Goal: Task Accomplishment & Management: Use online tool/utility

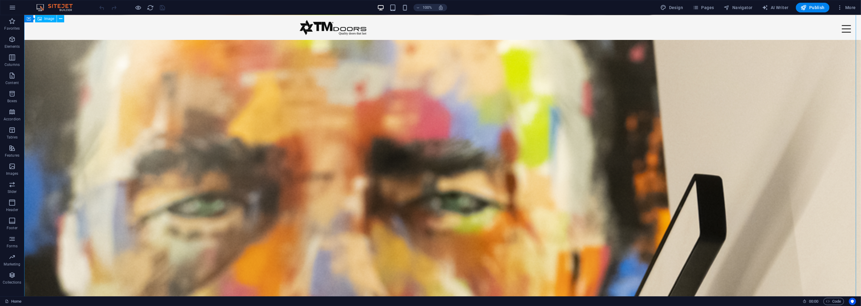
scroll to position [34, 0]
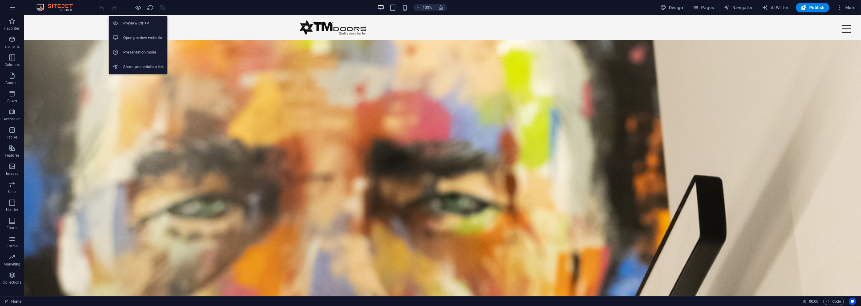
click at [154, 39] on h6 "Open preview website" at bounding box center [143, 37] width 41 height 7
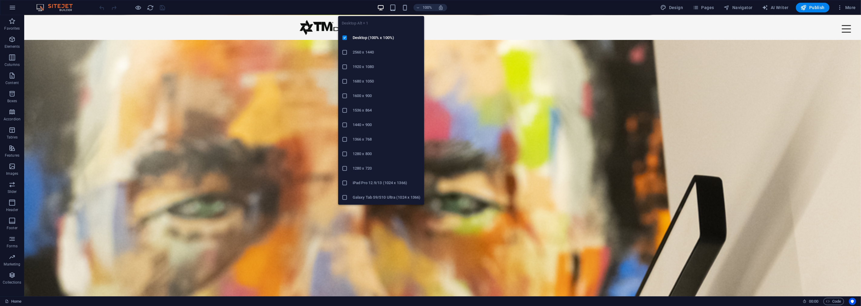
drag, startPoint x: 377, startPoint y: 97, endPoint x: 177, endPoint y: 77, distance: 200.2
click at [377, 97] on h6 "1600 x 900" at bounding box center [387, 95] width 68 height 7
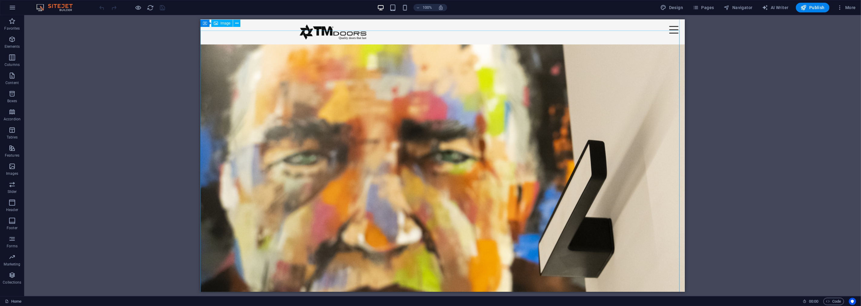
scroll to position [0, 0]
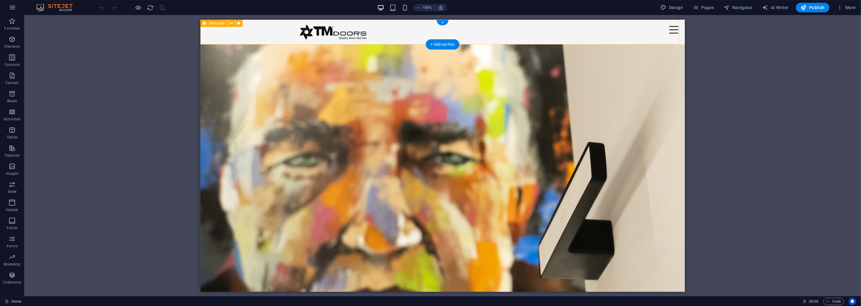
click at [661, 34] on div "Menu Home A TM Doors Produtos Catálogo Manual Galeria Contato/SAC Download's Qu…" at bounding box center [442, 31] width 484 height 25
click at [668, 31] on div "Menu" at bounding box center [673, 29] width 12 height 11
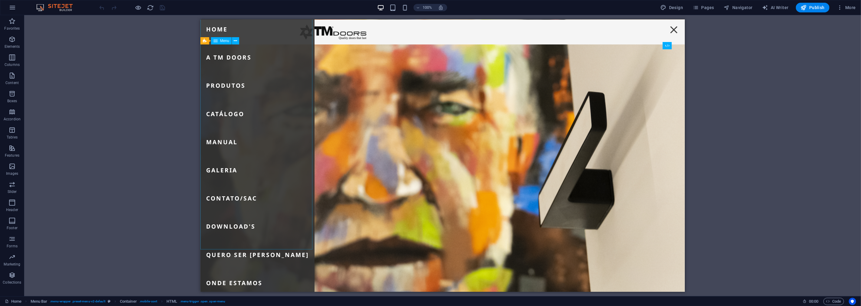
scroll to position [34, 0]
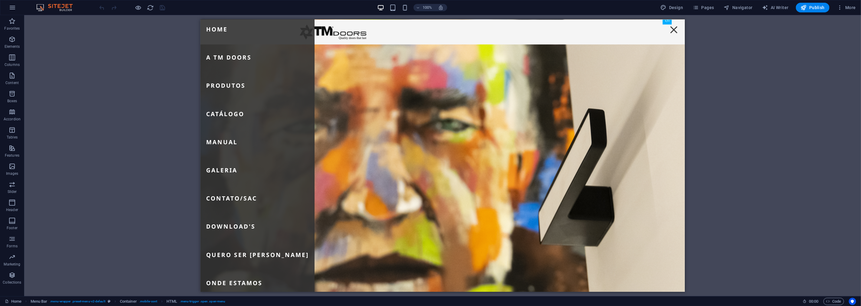
click at [158, 69] on div "Drag here to replace the existing content. Press “Ctrl” if you want to create a…" at bounding box center [442, 155] width 837 height 281
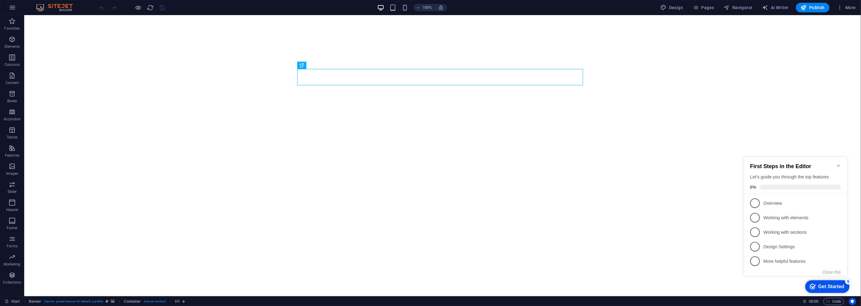
click at [839, 163] on icon "Minimize checklist" at bounding box center [838, 165] width 5 height 5
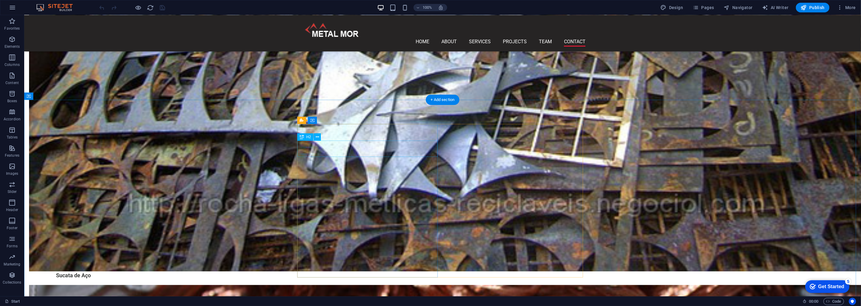
scroll to position [881, 0]
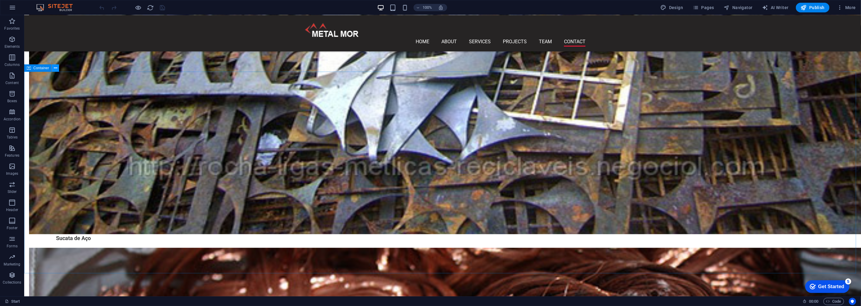
click at [58, 69] on button at bounding box center [55, 67] width 7 height 7
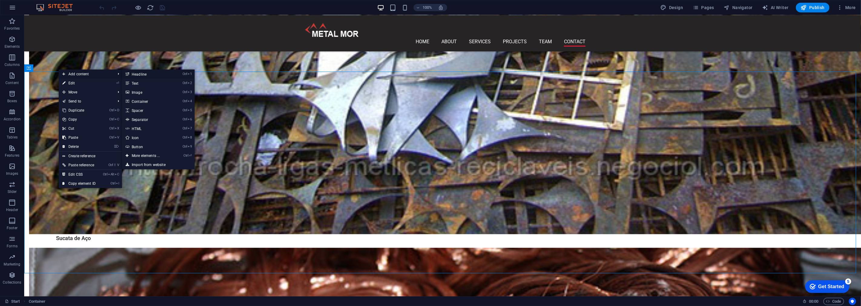
click at [145, 75] on link "Ctrl 1 Headline" at bounding box center [147, 74] width 50 height 9
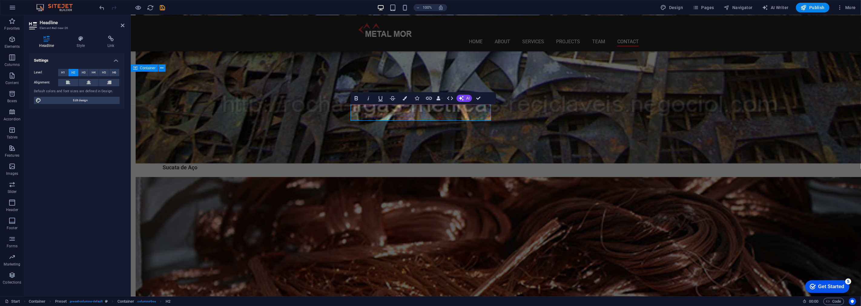
scroll to position [888, 0]
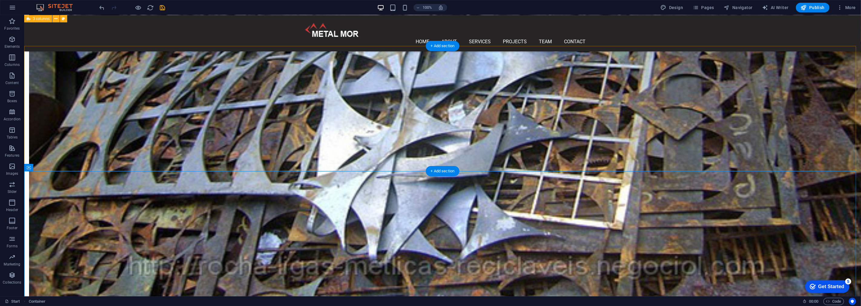
scroll to position [746, 0]
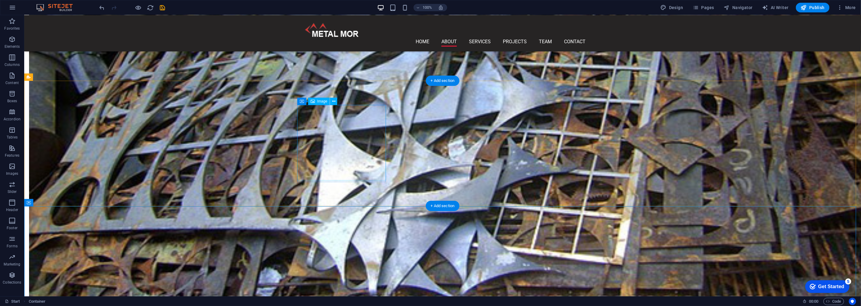
select select "px"
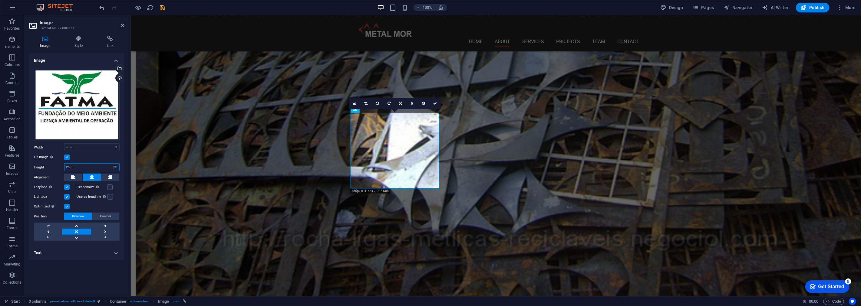
drag, startPoint x: 80, startPoint y: 167, endPoint x: 57, endPoint y: 165, distance: 23.4
click at [57, 165] on div "Height 250 Default auto px" at bounding box center [77, 167] width 86 height 8
type input "150"
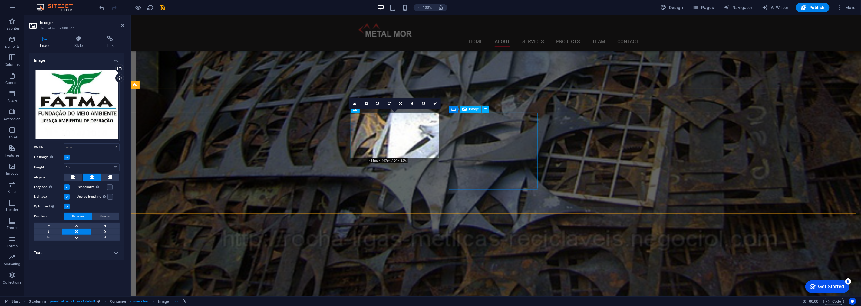
select select "px"
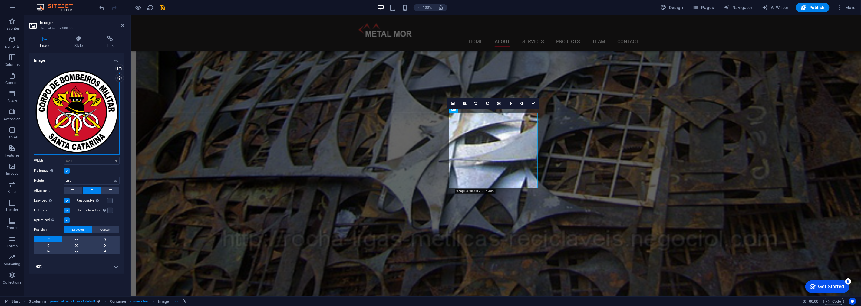
click at [76, 120] on div "Drag files here, click to choose files or select files from Files or our free s…" at bounding box center [77, 112] width 86 height 86
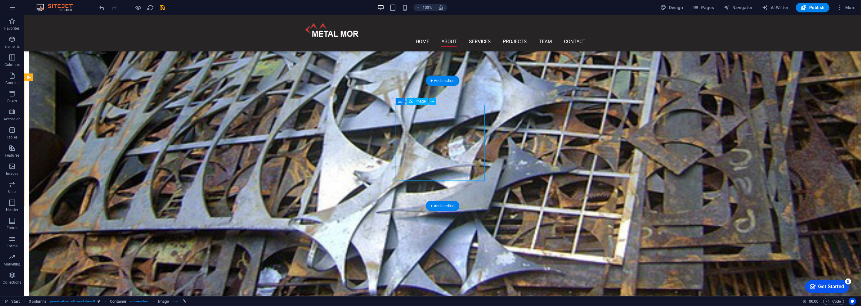
select select "px"
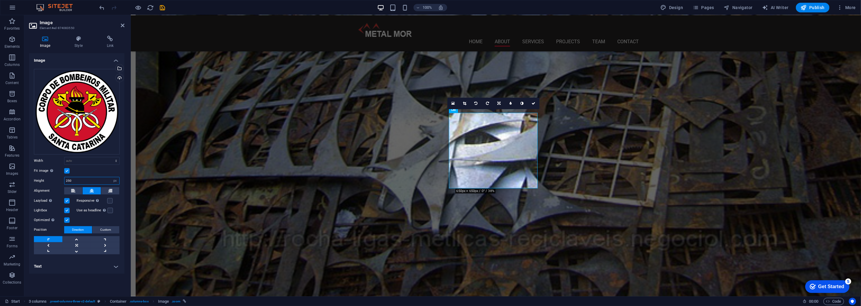
drag, startPoint x: 77, startPoint y: 182, endPoint x: 58, endPoint y: 182, distance: 18.5
click at [59, 182] on div "Height 250 Default auto px" at bounding box center [77, 181] width 86 height 8
type input "150"
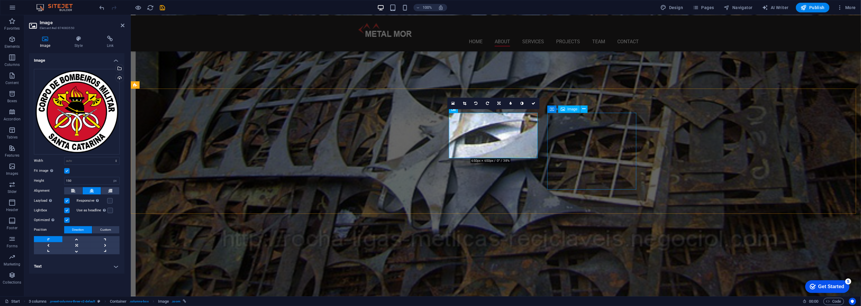
select select "px"
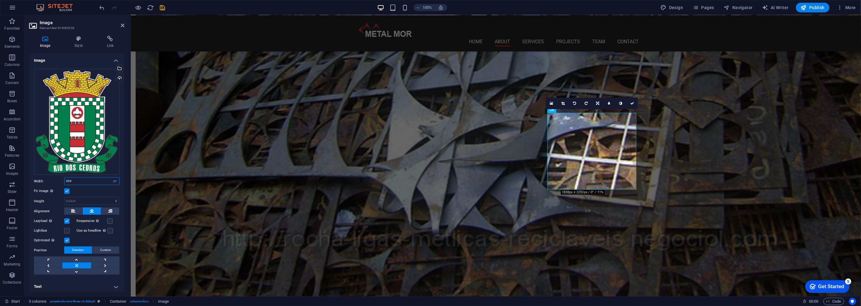
drag, startPoint x: 77, startPoint y: 180, endPoint x: 47, endPoint y: 180, distance: 29.7
click at [48, 180] on div "Width 204 Default auto px rem % em vh vw" at bounding box center [77, 181] width 86 height 8
type input "150"
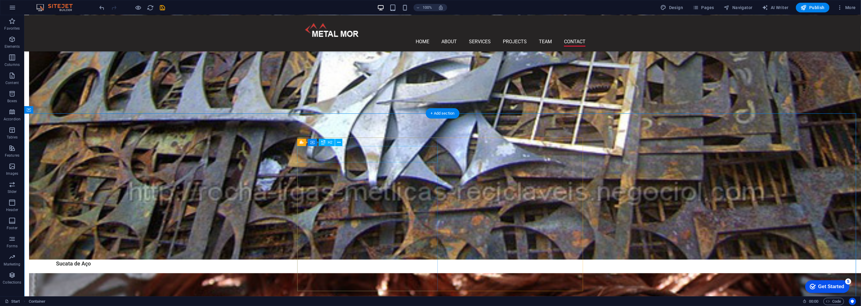
scroll to position [881, 0]
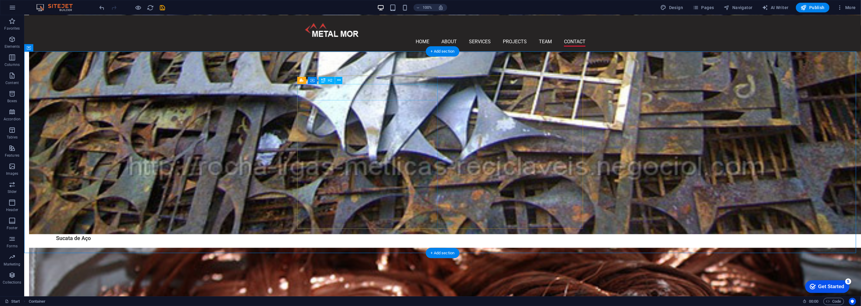
click at [337, 81] on icon at bounding box center [338, 80] width 3 height 6
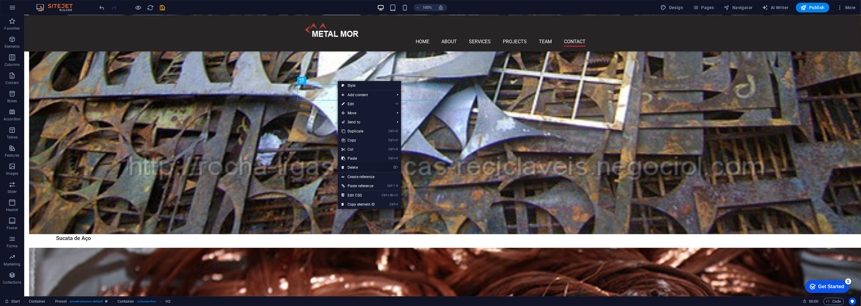
click at [358, 165] on link "⌦ Delete" at bounding box center [358, 167] width 41 height 9
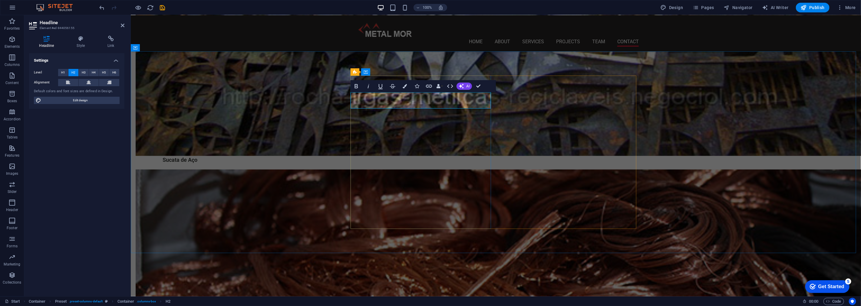
drag, startPoint x: 484, startPoint y: 102, endPoint x: 349, endPoint y: 100, distance: 135.3
click at [407, 86] on icon "button" at bounding box center [405, 86] width 4 height 4
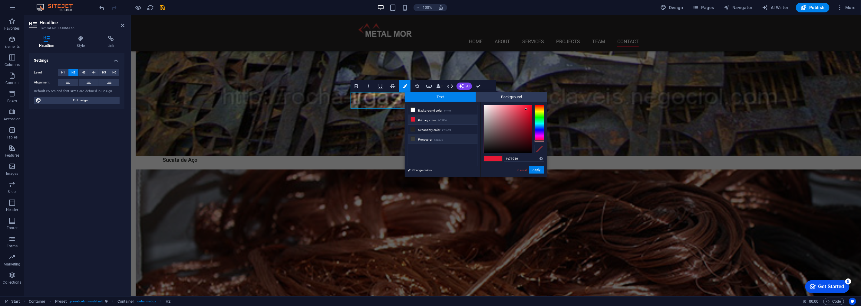
click at [442, 141] on small "#3a3c3b" at bounding box center [438, 140] width 9 height 4
type input "#3a3c3b"
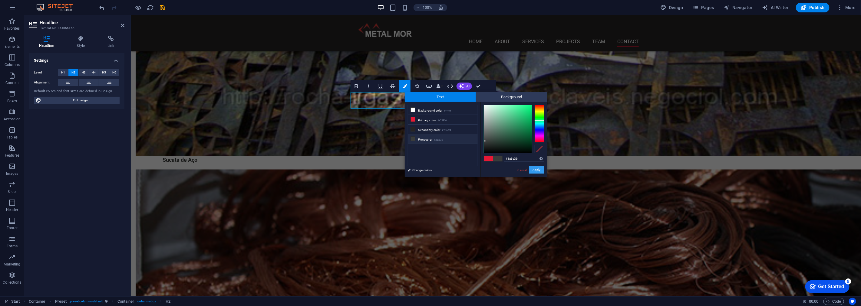
click at [542, 168] on button "Apply" at bounding box center [536, 169] width 15 height 7
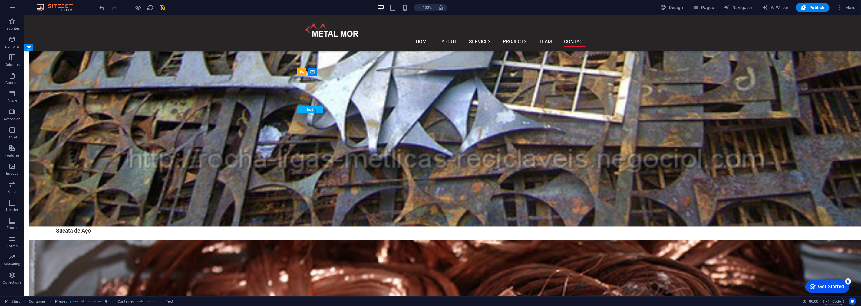
scroll to position [881, 0]
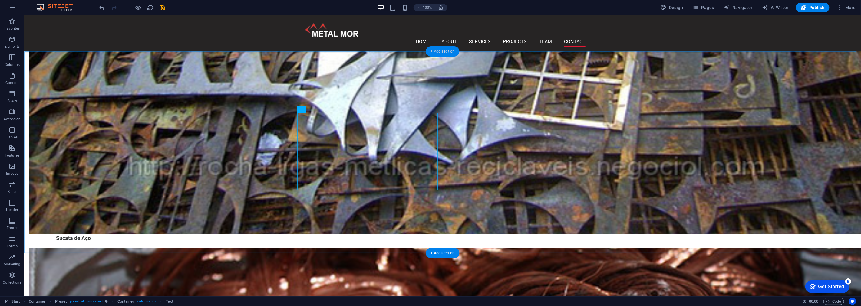
drag, startPoint x: 449, startPoint y: 50, endPoint x: 298, endPoint y: 71, distance: 153.1
click at [449, 50] on div "+ Add section" at bounding box center [443, 51] width 34 height 10
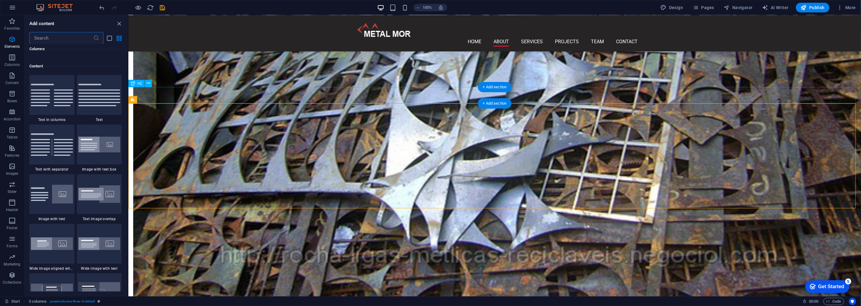
scroll to position [1058, 0]
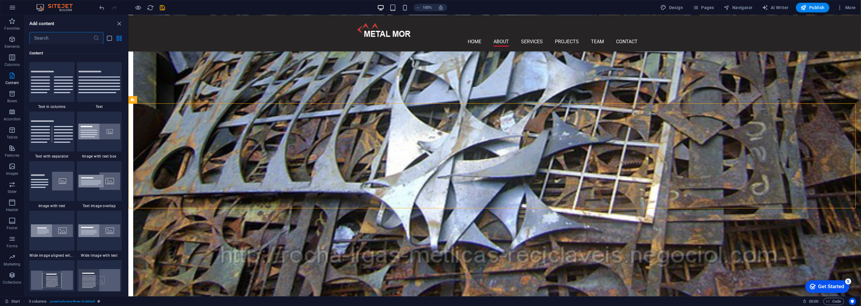
click at [68, 41] on input "text" at bounding box center [61, 38] width 64 height 12
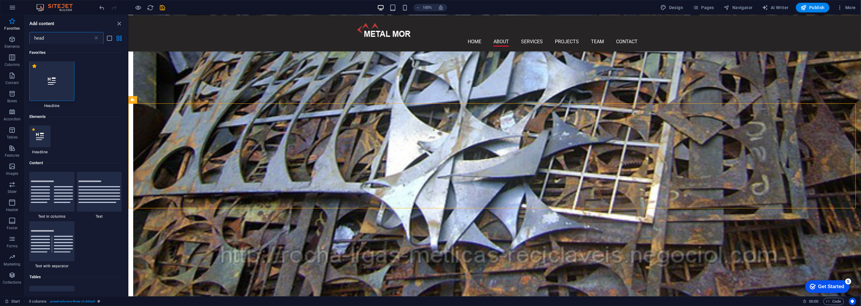
scroll to position [0, 0]
type input "head"
click at [55, 88] on div at bounding box center [51, 81] width 45 height 40
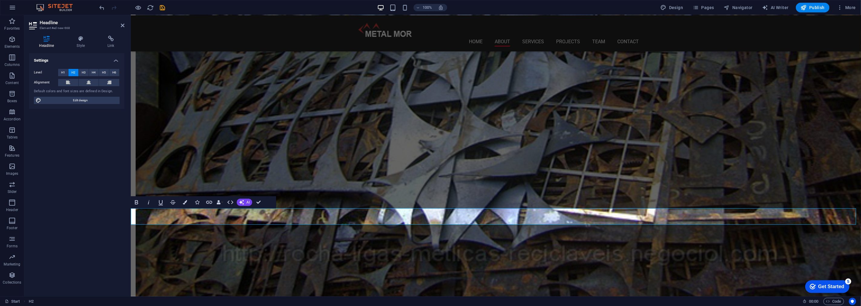
drag, startPoint x: 208, startPoint y: 216, endPoint x: 132, endPoint y: 214, distance: 76.3
click at [90, 85] on icon at bounding box center [89, 82] width 4 height 7
click at [187, 205] on button "Colors" at bounding box center [185, 202] width 12 height 12
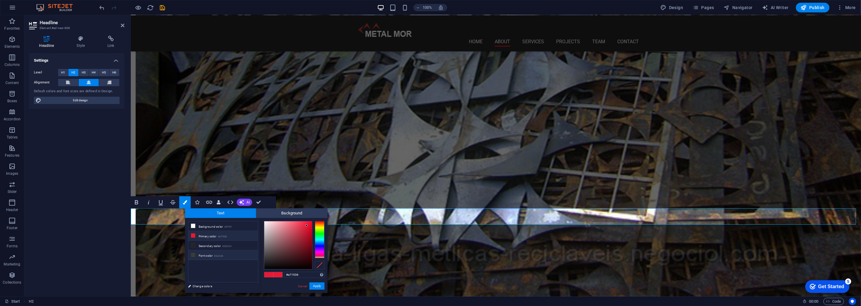
click at [221, 257] on small "#3a3c3b" at bounding box center [218, 256] width 9 height 4
type input "#3a3c3b"
click at [316, 287] on button "Apply" at bounding box center [316, 286] width 15 height 7
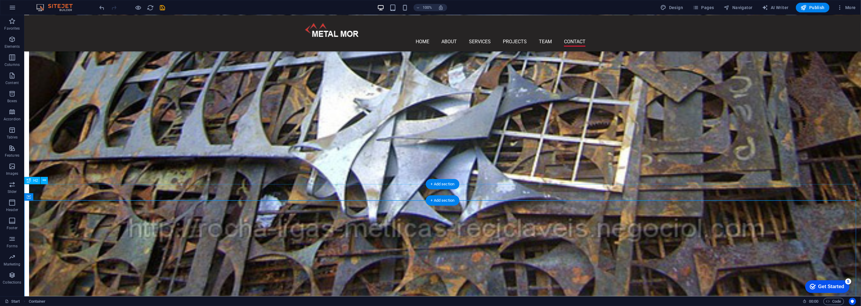
scroll to position [866, 0]
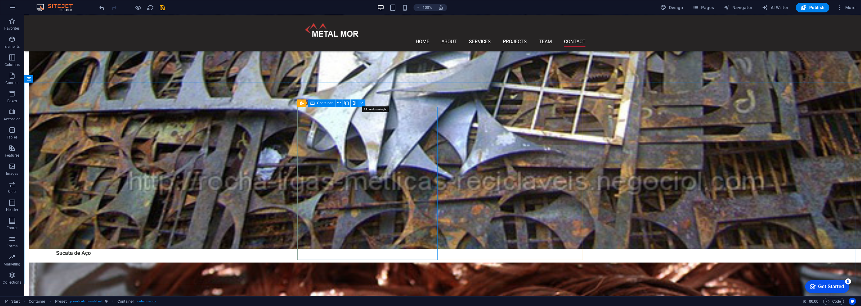
click at [361, 103] on icon at bounding box center [361, 103] width 3 height 6
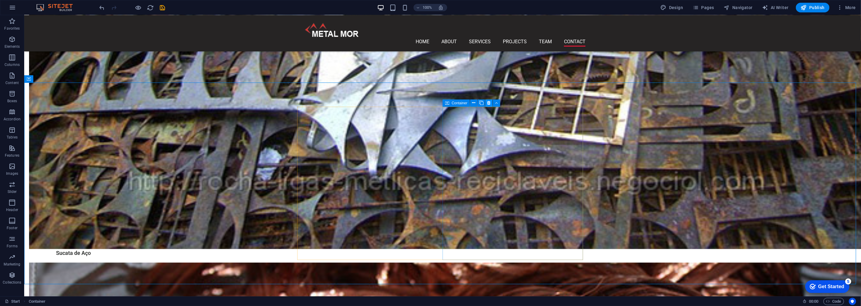
click at [491, 104] on button at bounding box center [488, 103] width 7 height 7
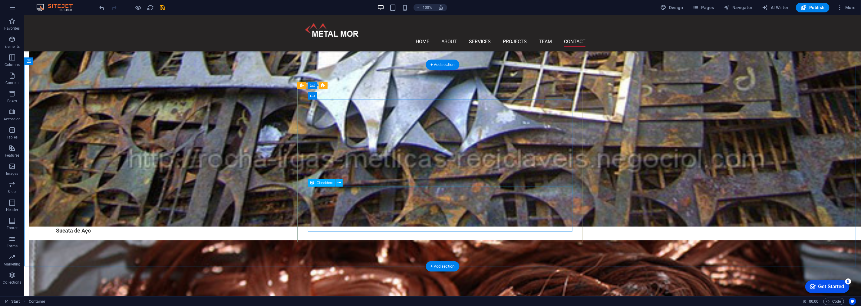
scroll to position [900, 0]
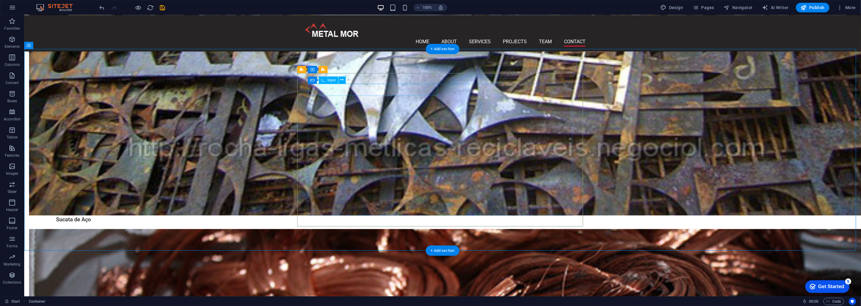
click div
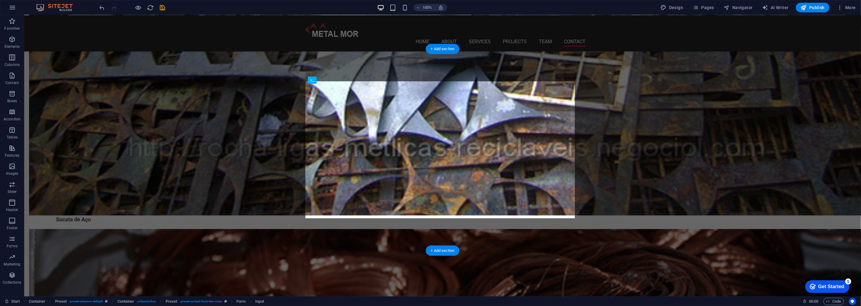
drag, startPoint x: 490, startPoint y: 90, endPoint x: 352, endPoint y: 91, distance: 138.3
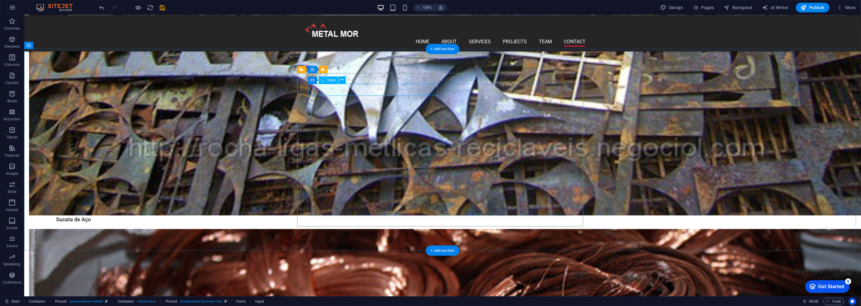
click div
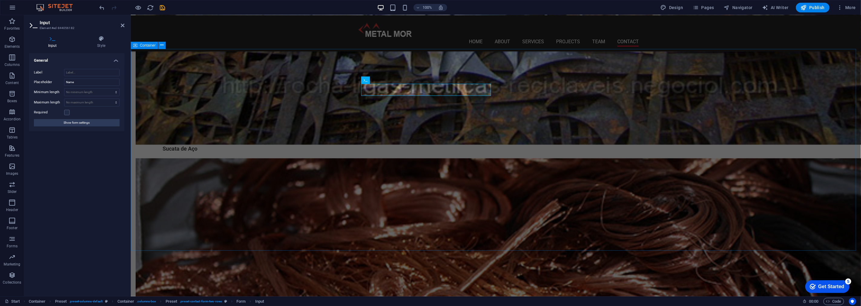
scroll to position [907, 0]
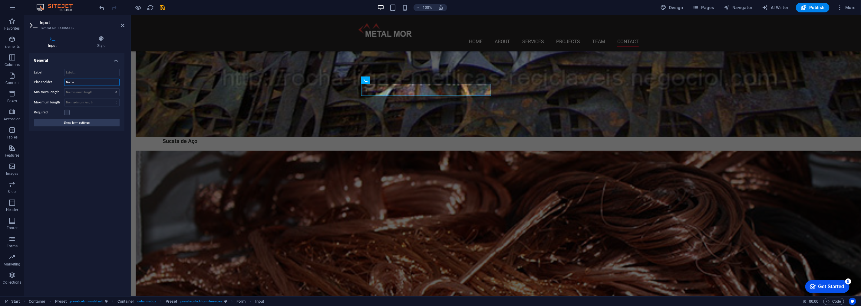
drag, startPoint x: 91, startPoint y: 82, endPoint x: 50, endPoint y: 82, distance: 40.6
click at [50, 82] on div "Placeholder Name" at bounding box center [77, 82] width 86 height 7
type input "Nome"
click div
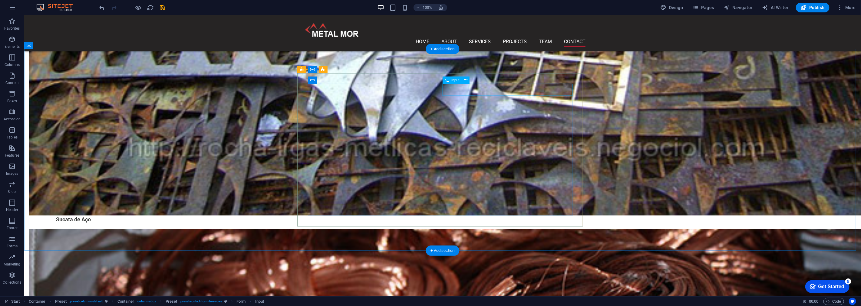
click div
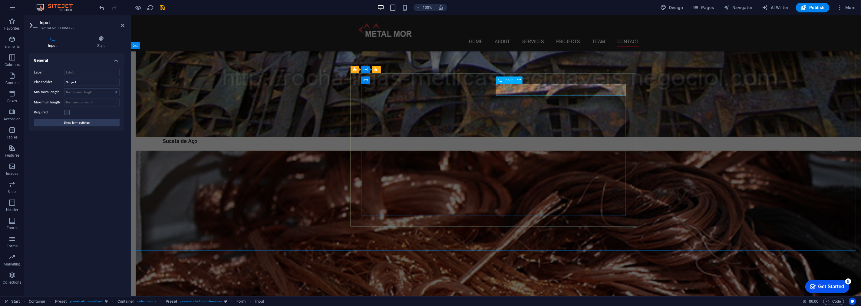
drag, startPoint x: 533, startPoint y: 92, endPoint x: 489, endPoint y: 92, distance: 44.5
click form "I have read and understand the privacy policy. Unreadable? Load new Submit"
drag, startPoint x: 79, startPoint y: 84, endPoint x: 45, endPoint y: 81, distance: 34.3
click at [45, 81] on div "Placeholder Subject" at bounding box center [77, 82] width 86 height 7
type input "Assunto"
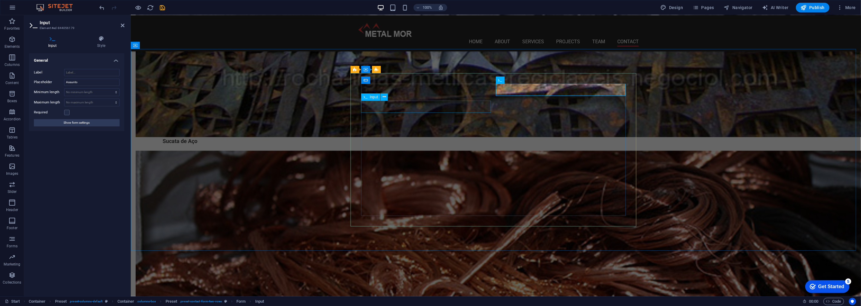
click div
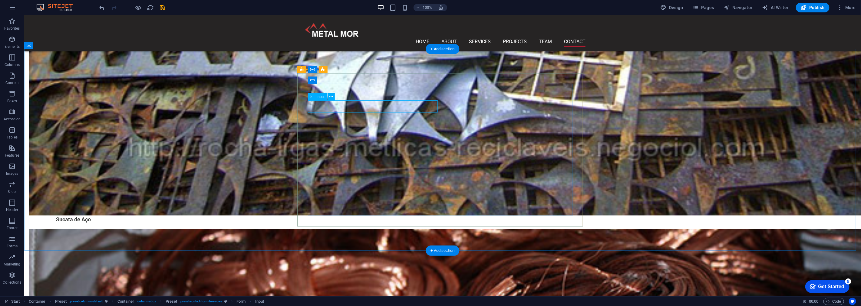
click div
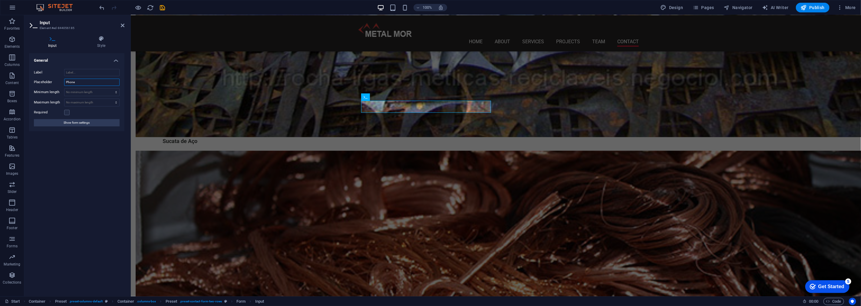
drag, startPoint x: 57, startPoint y: 78, endPoint x: 52, endPoint y: 77, distance: 4.9
click at [52, 77] on div "Label Placeholder Phone Minimum length No minimum length chars Maximum length N…" at bounding box center [76, 97] width 95 height 67
type input "Telefone"
drag, startPoint x: 529, startPoint y: 107, endPoint x: 635, endPoint y: 106, distance: 105.9
click div
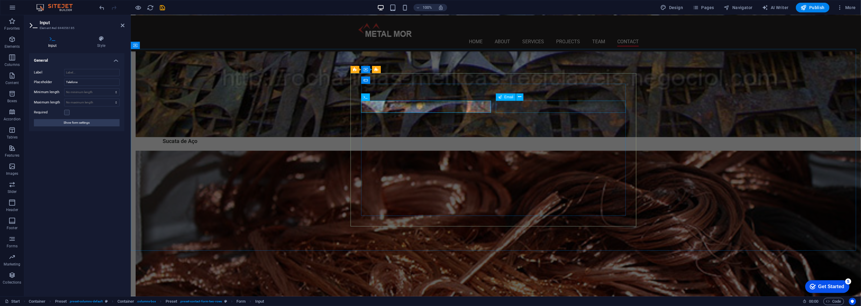
scroll to position [900, 0]
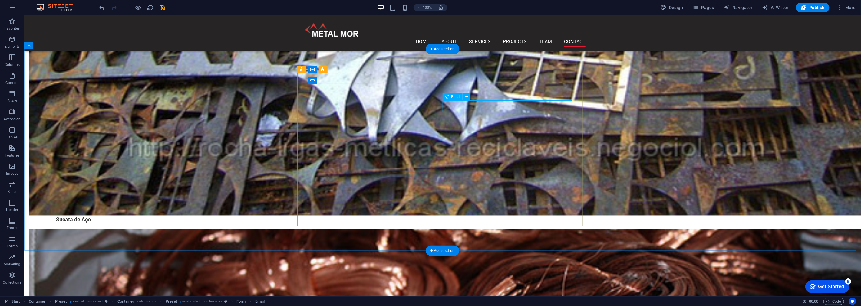
click div
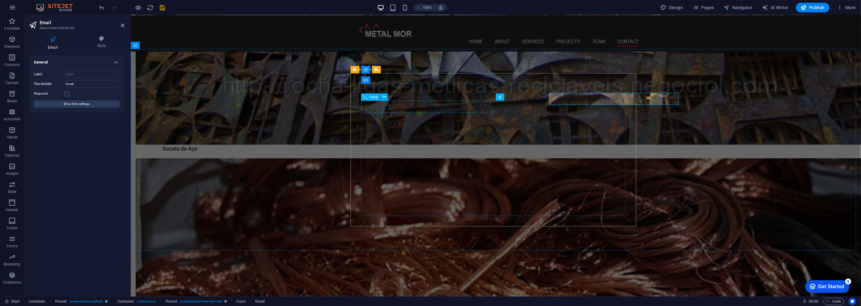
scroll to position [907, 0]
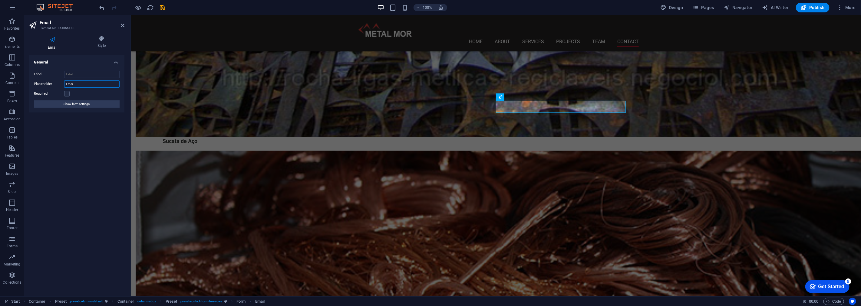
click at [67, 84] on input "Email" at bounding box center [91, 84] width 55 height 7
type input "E-mail"
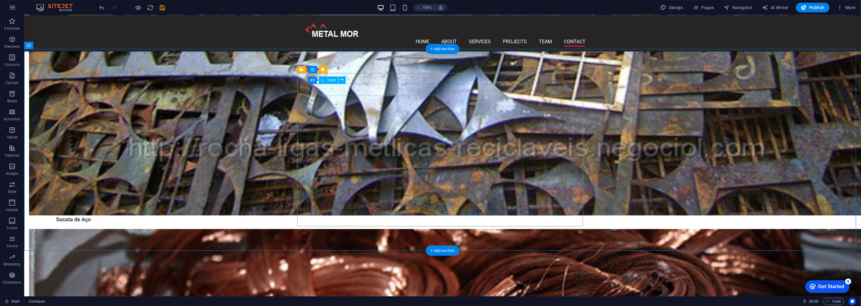
click div
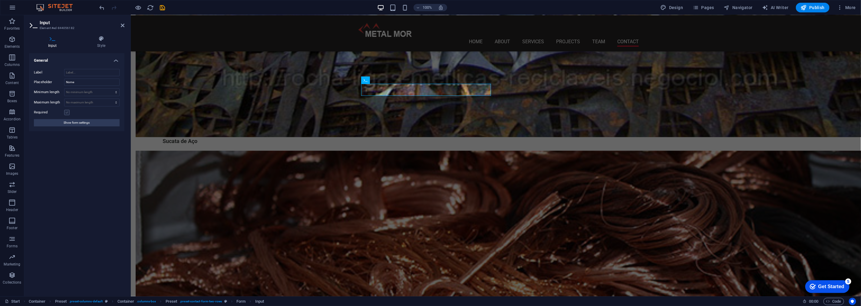
click at [68, 114] on label at bounding box center [66, 112] width 5 height 5
click at [0, 0] on input "Required" at bounding box center [0, 0] width 0 height 0
click div
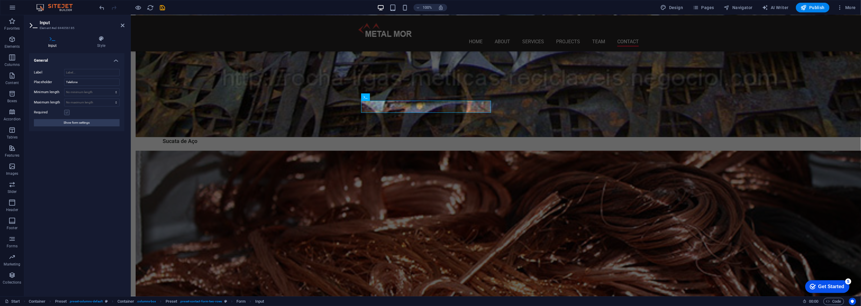
click at [67, 114] on label at bounding box center [66, 112] width 5 height 5
click at [0, 0] on input "Required" at bounding box center [0, 0] width 0 height 0
click div
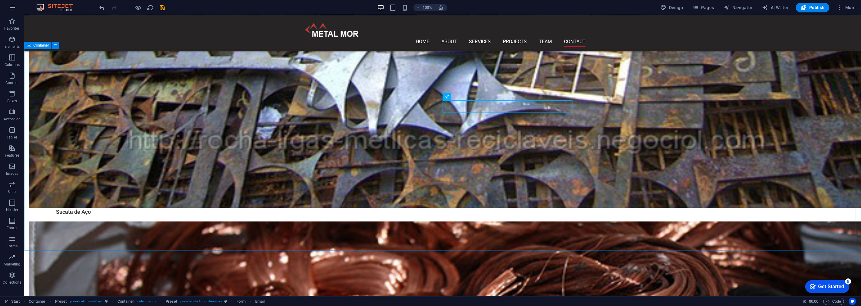
scroll to position [900, 0]
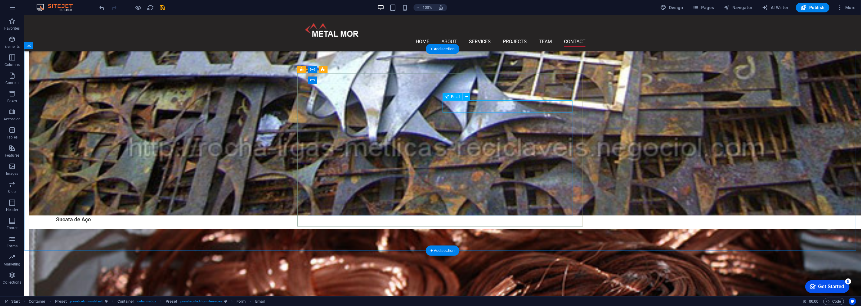
click div
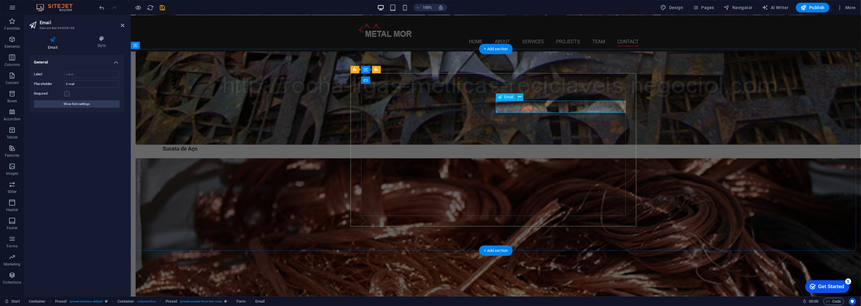
scroll to position [907, 0]
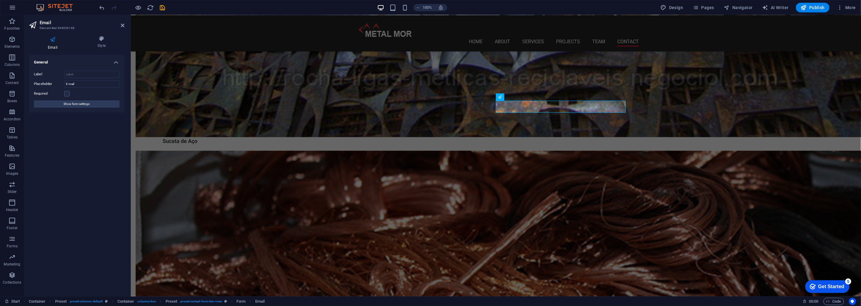
click at [70, 93] on div "Required" at bounding box center [77, 93] width 86 height 7
click at [67, 93] on label at bounding box center [66, 93] width 5 height 5
click at [0, 0] on input "Required" at bounding box center [0, 0] width 0 height 0
click div
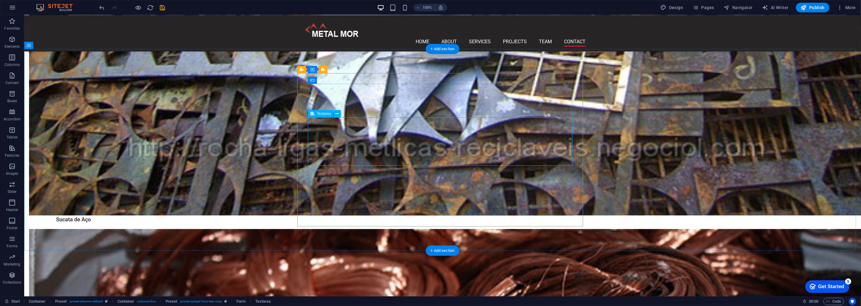
click div
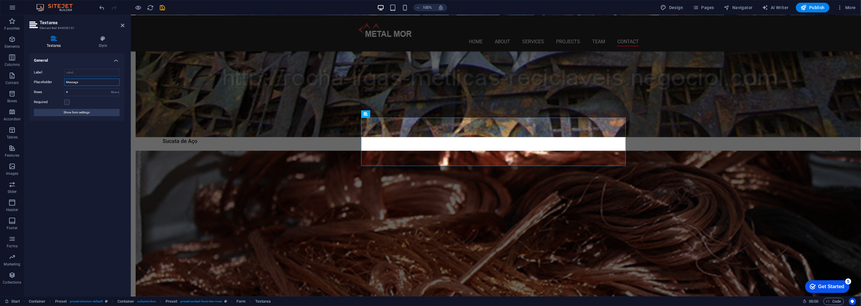
drag, startPoint x: 75, startPoint y: 84, endPoint x: 48, endPoint y: 84, distance: 27.2
click at [48, 84] on div "Placeholder Message" at bounding box center [77, 82] width 86 height 7
type input "Mensagem"
click at [67, 102] on label at bounding box center [66, 102] width 5 height 5
click at [0, 0] on input "Required" at bounding box center [0, 0] width 0 height 0
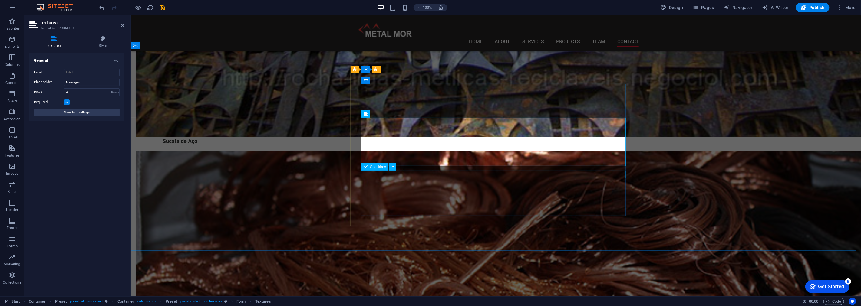
click div "I have read and understand the privacy policy."
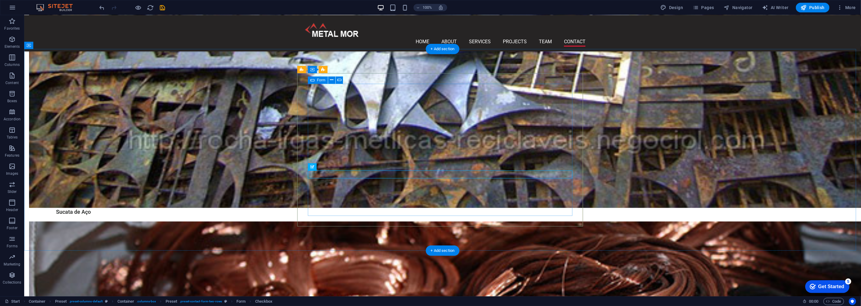
scroll to position [900, 0]
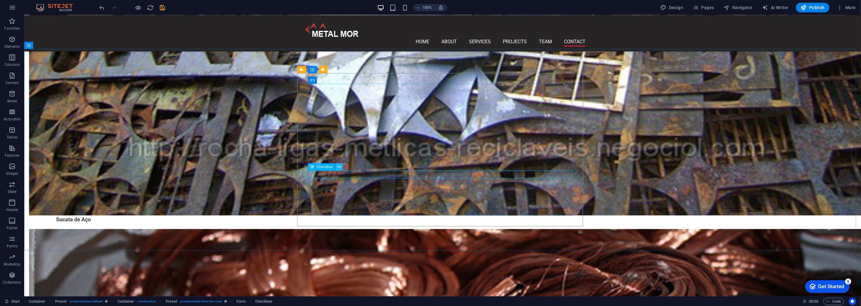
click at [341, 166] on button at bounding box center [338, 166] width 7 height 7
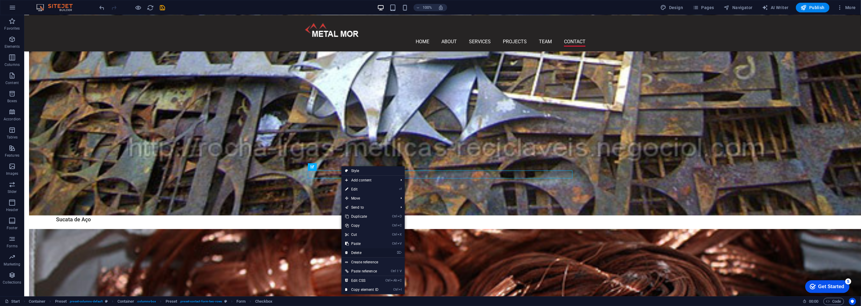
click at [364, 255] on link "⌦ Delete" at bounding box center [361, 253] width 41 height 9
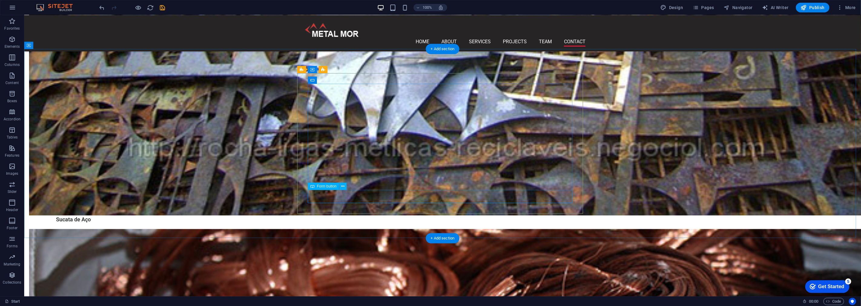
click div "Submit"
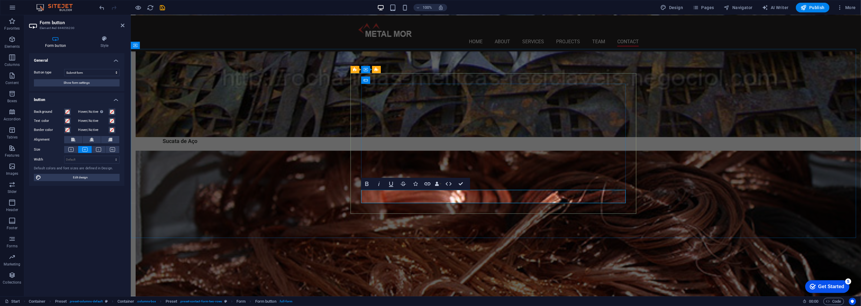
type button "Submit"
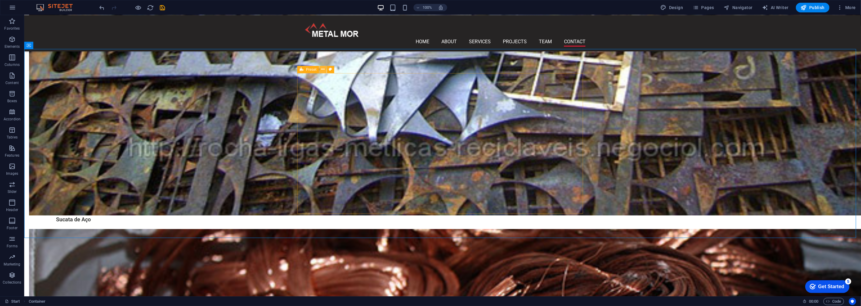
click at [323, 68] on icon at bounding box center [322, 69] width 3 height 6
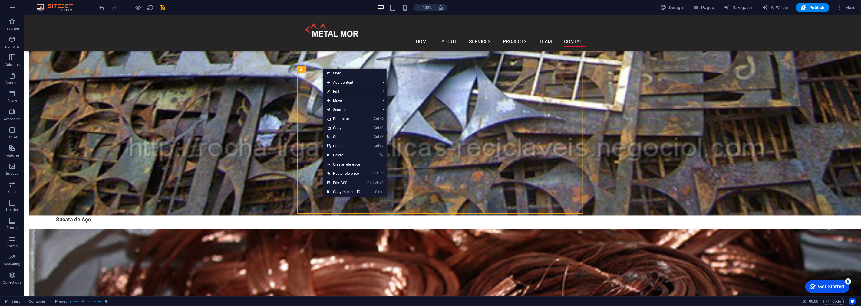
click at [346, 90] on link "⏎ Edit" at bounding box center [343, 91] width 41 height 9
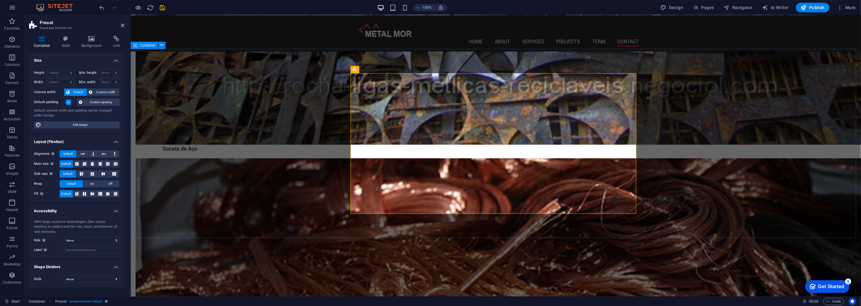
scroll to position [907, 0]
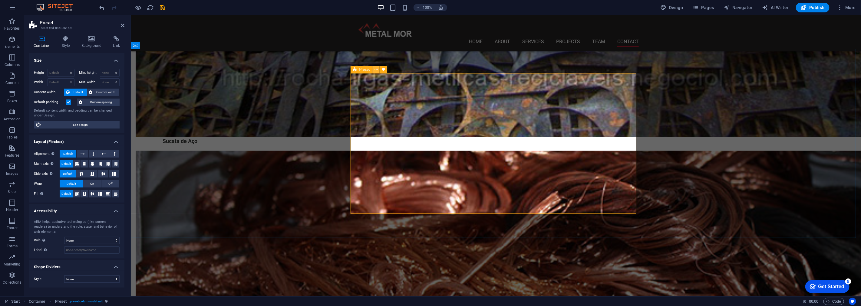
click at [376, 69] on icon at bounding box center [375, 69] width 3 height 6
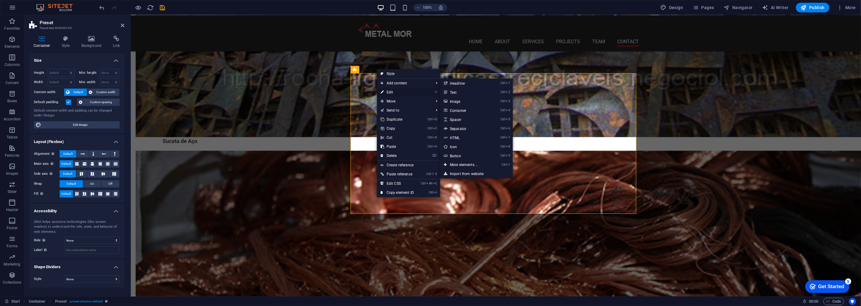
click at [399, 92] on link "⏎ Edit" at bounding box center [397, 92] width 41 height 9
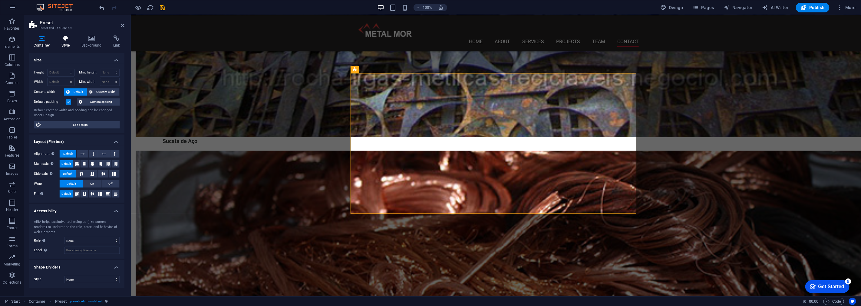
click at [58, 41] on icon at bounding box center [65, 39] width 17 height 6
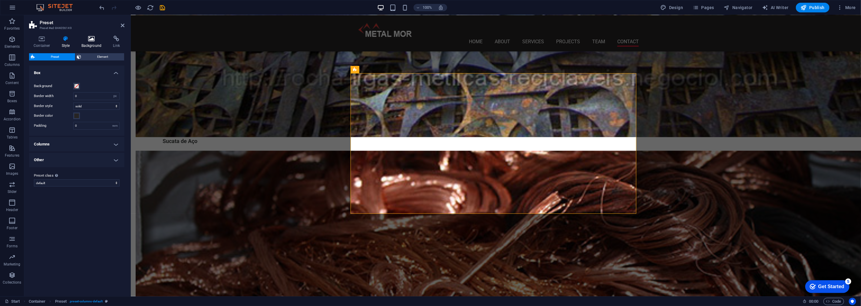
click at [95, 39] on icon at bounding box center [91, 39] width 29 height 6
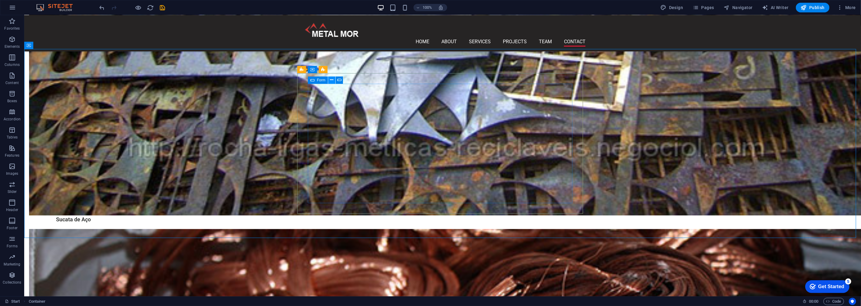
click at [332, 80] on icon at bounding box center [331, 80] width 3 height 6
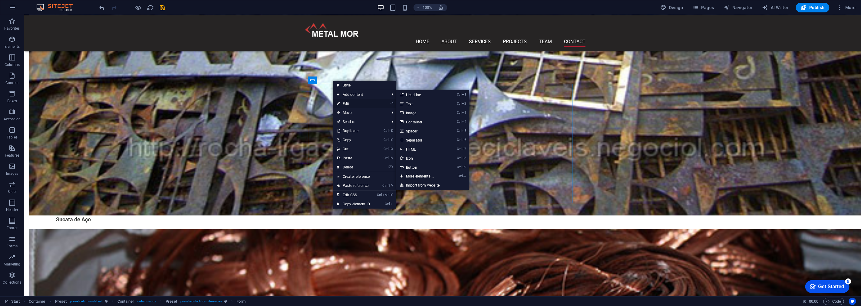
click at [352, 103] on link "⏎ Edit" at bounding box center [353, 103] width 41 height 9
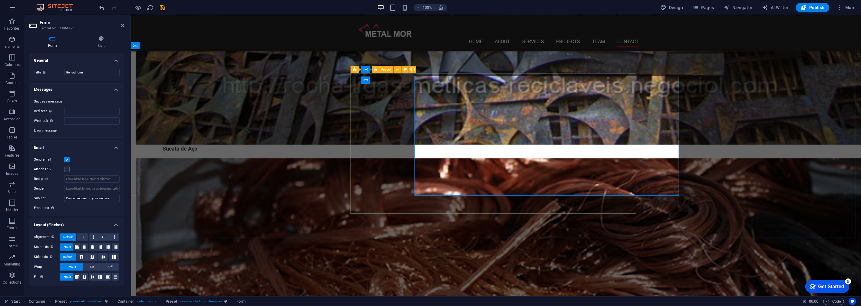
scroll to position [907, 0]
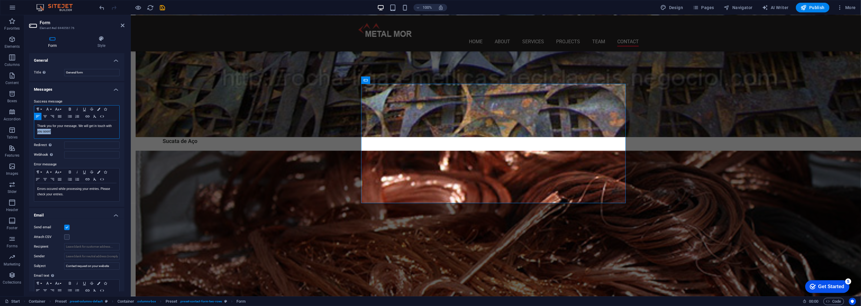
drag, startPoint x: 41, startPoint y: 131, endPoint x: 29, endPoint y: 129, distance: 11.4
click at [30, 129] on div "Success message Paragraph Format Normal Heading 1 Heading 2 Heading 3 Heading 4…" at bounding box center [76, 150] width 95 height 114
click at [63, 129] on p "Thank you for your message. We will get in touch with you soon!" at bounding box center [76, 128] width 79 height 11
drag, startPoint x: 49, startPoint y: 129, endPoint x: 4, endPoint y: 116, distance: 47.3
click at [4, 116] on section "Favorites Elements Columns Content Boxes Accordion Tables Features Images Slide…" at bounding box center [430, 155] width 861 height 281
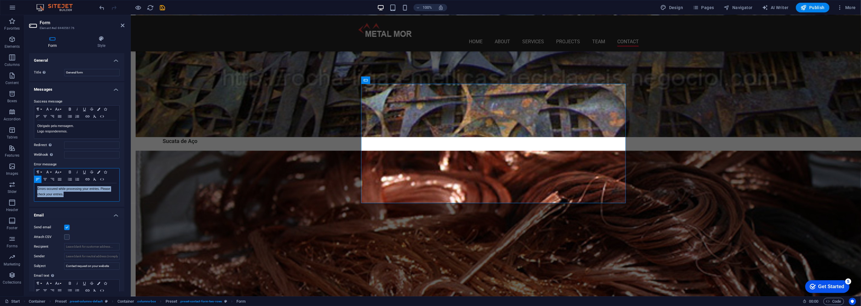
drag, startPoint x: 70, startPoint y: 196, endPoint x: 30, endPoint y: 188, distance: 41.0
click at [30, 188] on div "Success message Paragraph Format Normal Heading 1 Heading 2 Heading 3 Heading 4…" at bounding box center [76, 150] width 95 height 114
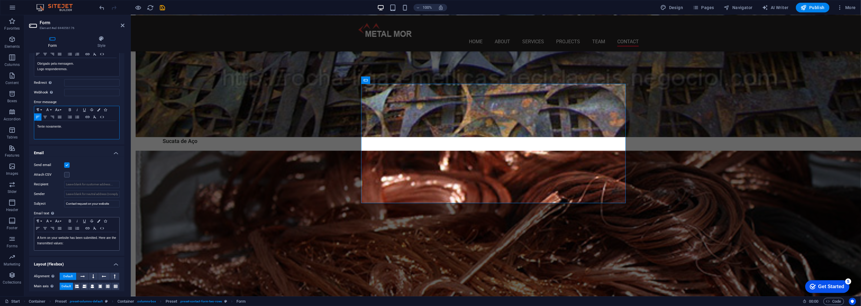
scroll to position [96, 0]
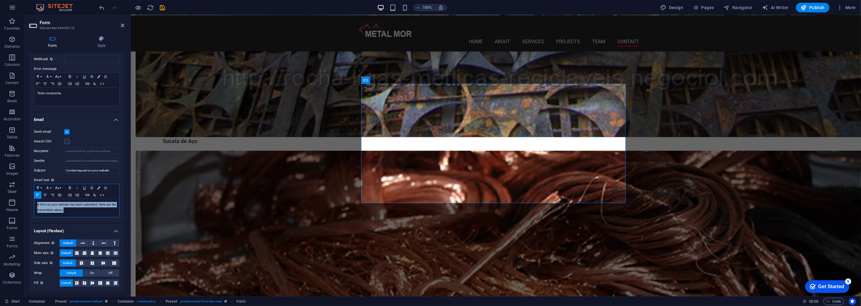
drag, startPoint x: 51, startPoint y: 208, endPoint x: 25, endPoint y: 201, distance: 26.9
click at [26, 203] on div "Form Style General Title Define a name for the form. General form Messages Succ…" at bounding box center [76, 164] width 105 height 266
drag, startPoint x: 113, startPoint y: 171, endPoint x: 54, endPoint y: 171, distance: 59.6
click at [54, 171] on div "Subject Contact request on your website" at bounding box center [77, 170] width 86 height 7
type input "Formulário do site."
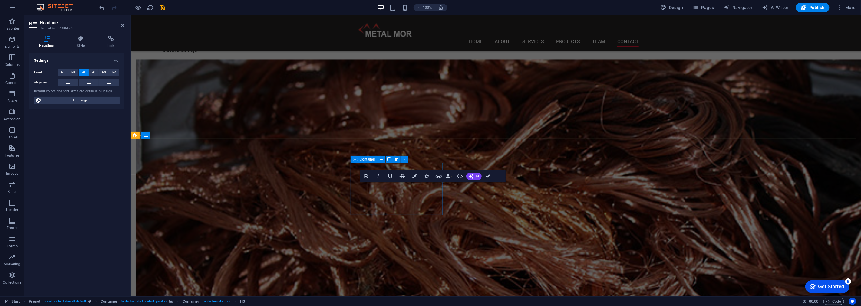
scroll to position [1006, 0]
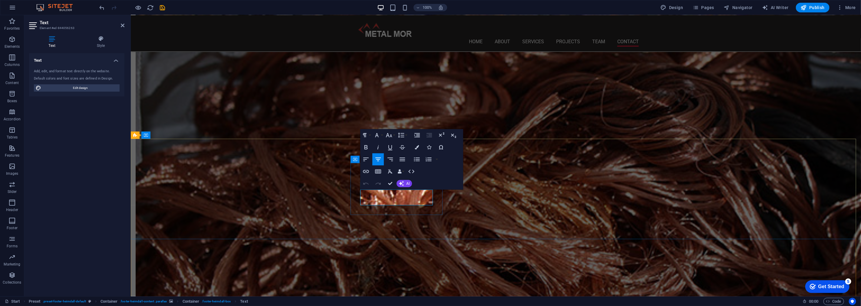
drag, startPoint x: 423, startPoint y: 201, endPoint x: 368, endPoint y: 191, distance: 55.4
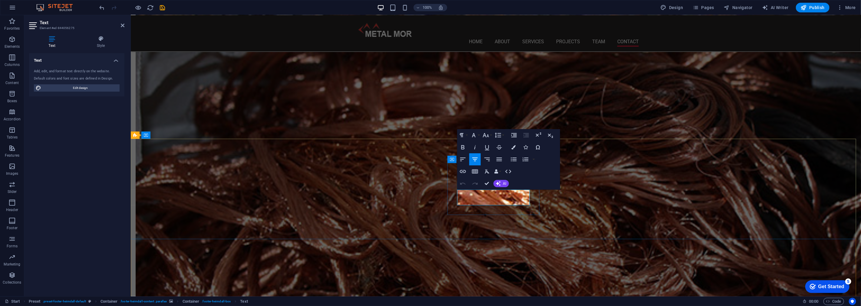
drag, startPoint x: 500, startPoint y: 201, endPoint x: 609, endPoint y: 193, distance: 109.3
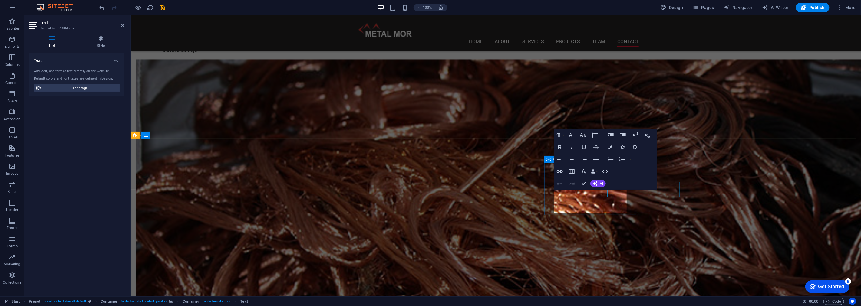
scroll to position [1006, 0]
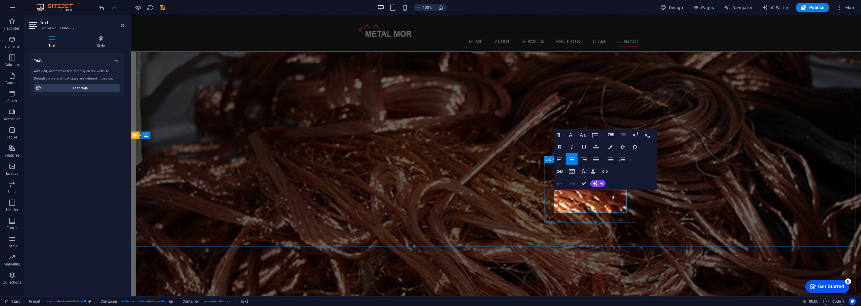
drag, startPoint x: 597, startPoint y: 208, endPoint x: 549, endPoint y: 196, distance: 49.6
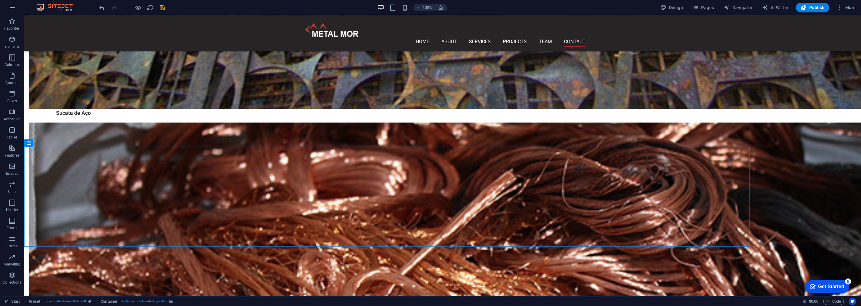
scroll to position [999, 0]
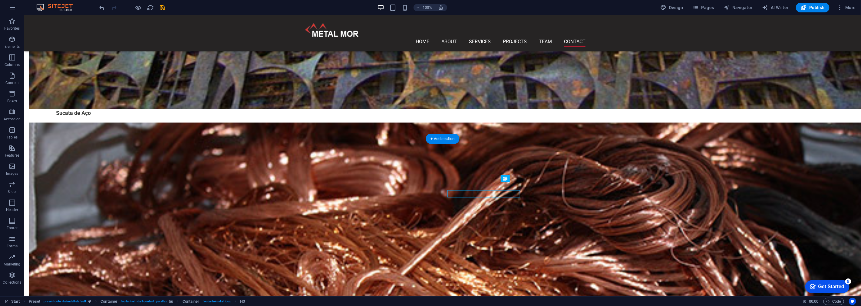
scroll to position [999, 0]
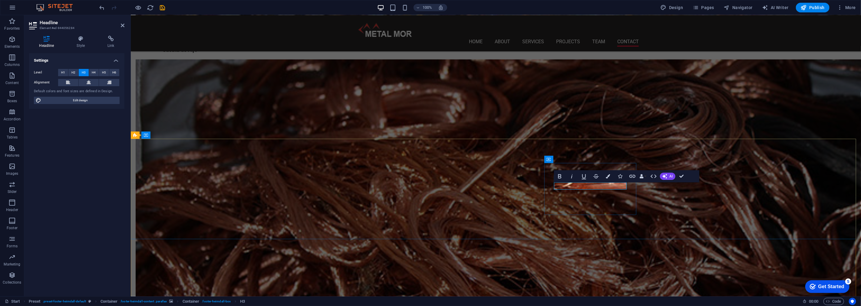
scroll to position [1006, 0]
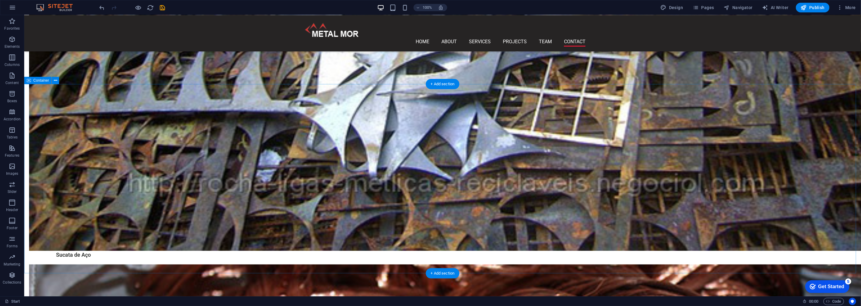
scroll to position [1032, 0]
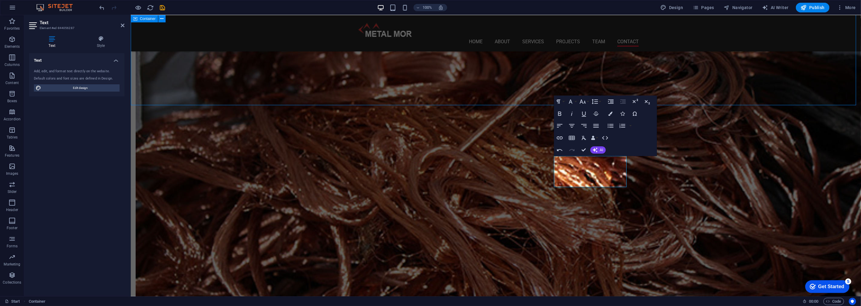
scroll to position [1032, 0]
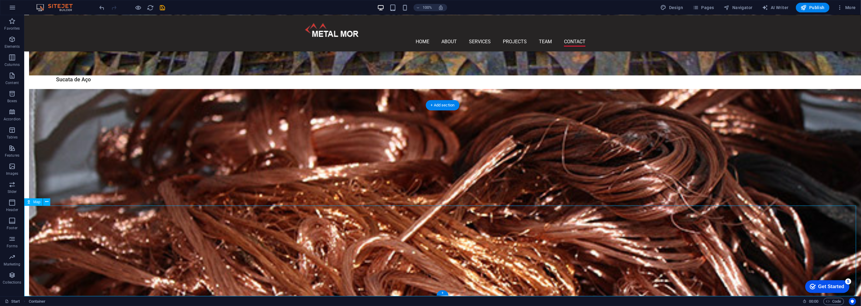
select select "1"
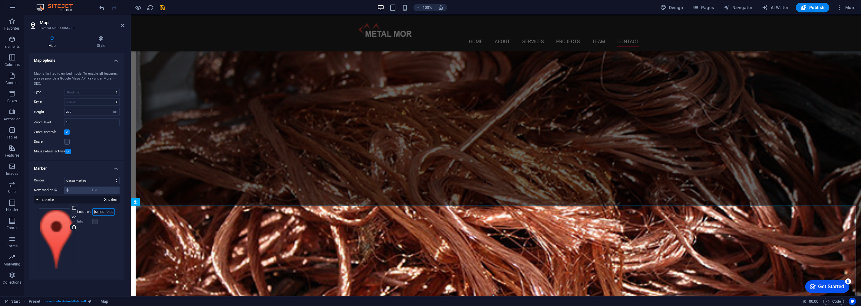
click at [105, 213] on input "[STREET_ADDRESS]" at bounding box center [103, 212] width 22 height 7
paste input "R. [GEOGRAPHIC_DATA], 220 - DIVINÉIA"
type input "R. [GEOGRAPHIC_DATA], 220 - DIVINÉIA"
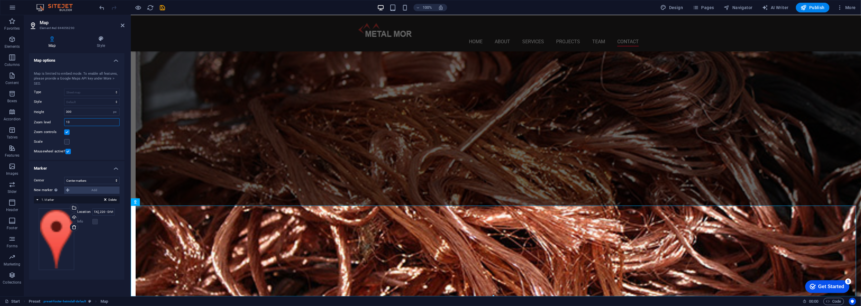
click at [77, 123] on input "13" at bounding box center [91, 122] width 55 height 7
drag, startPoint x: 74, startPoint y: 122, endPoint x: 67, endPoint y: 122, distance: 7.0
click at [67, 122] on input "13" at bounding box center [91, 122] width 55 height 7
click at [84, 122] on input "13" at bounding box center [91, 122] width 55 height 7
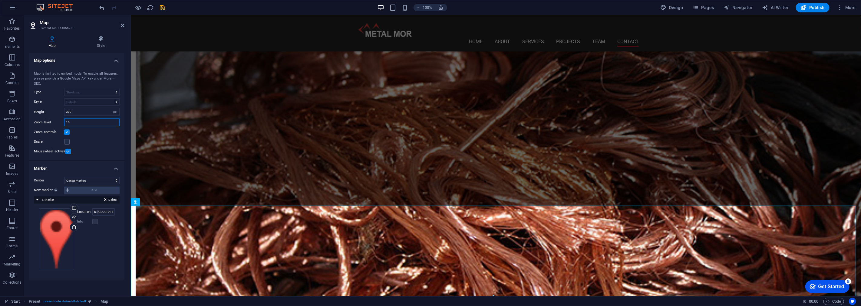
click at [79, 124] on input "15" at bounding box center [91, 122] width 55 height 7
type input "14"
click at [88, 112] on input "300" at bounding box center [91, 111] width 55 height 7
click at [67, 112] on input "300" at bounding box center [91, 111] width 55 height 7
type input "350"
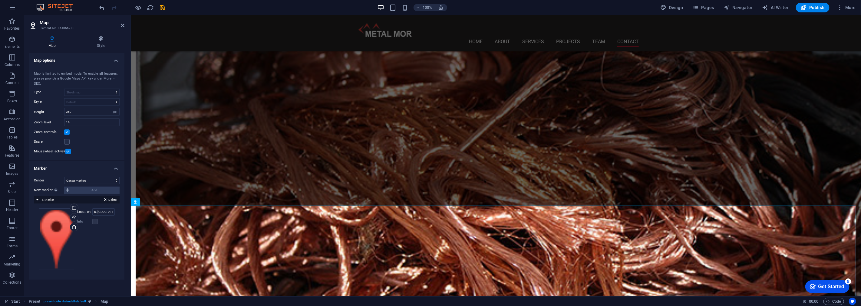
scroll to position [1055, 0]
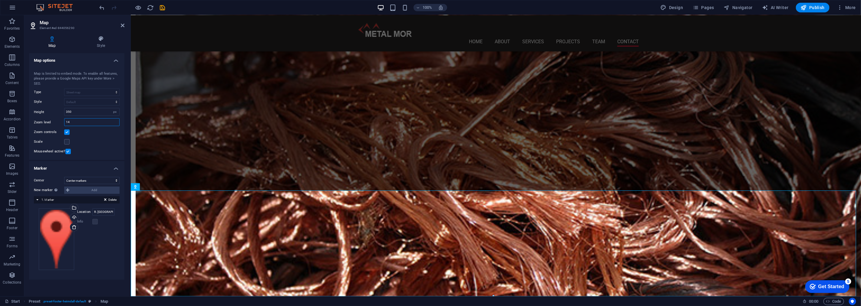
click at [73, 124] on input "14" at bounding box center [91, 122] width 55 height 7
type input "15"
click at [109, 143] on div "Scale" at bounding box center [77, 141] width 86 height 7
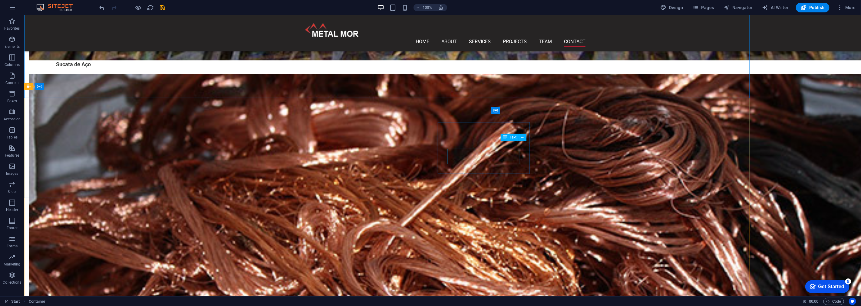
scroll to position [1048, 0]
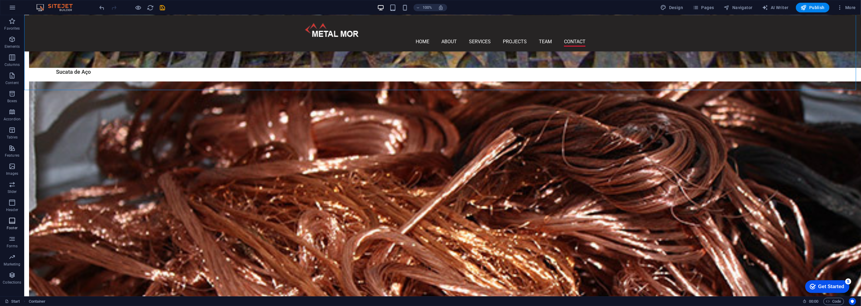
click at [15, 225] on span "Footer" at bounding box center [12, 224] width 24 height 15
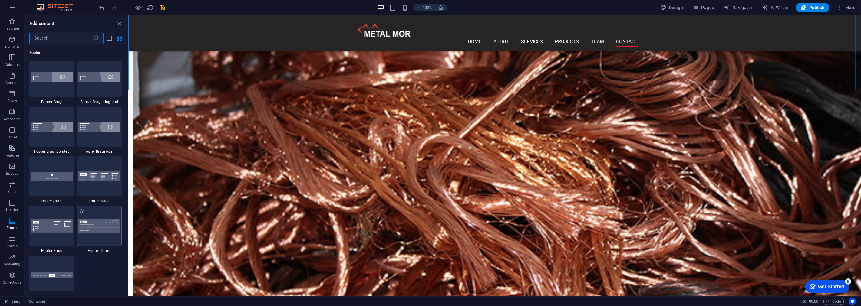
scroll to position [4175, 0]
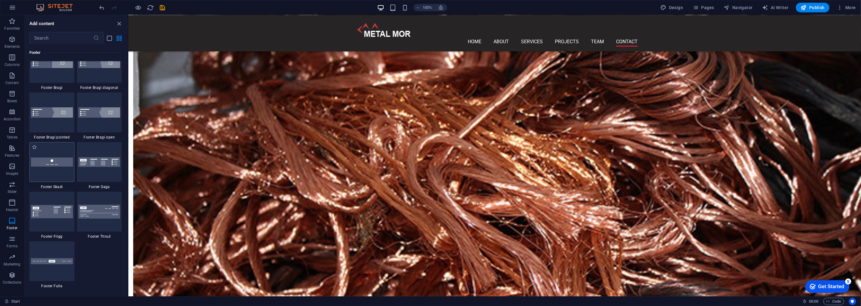
click at [61, 166] on div at bounding box center [51, 162] width 45 height 40
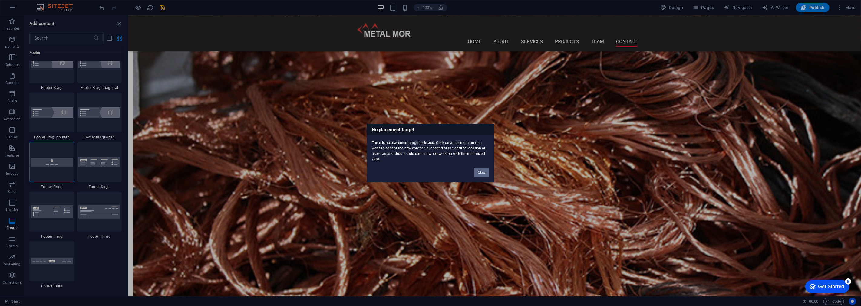
click at [480, 173] on button "Okay" at bounding box center [481, 172] width 15 height 9
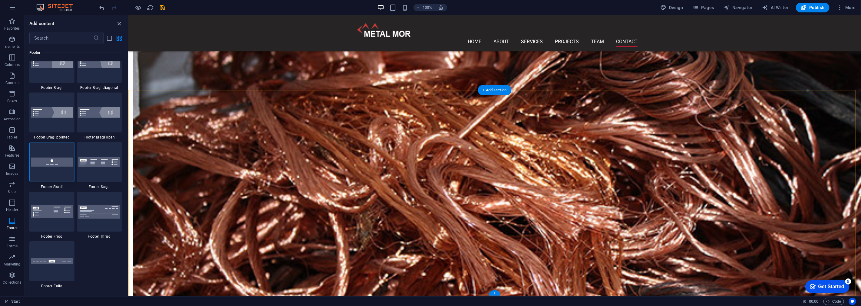
click at [495, 294] on div "+" at bounding box center [495, 293] width 12 height 5
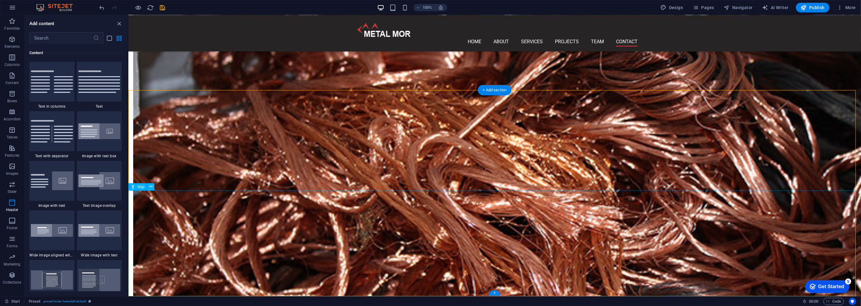
scroll to position [1058, 0]
click at [495, 292] on div "+" at bounding box center [495, 293] width 12 height 5
click at [47, 36] on input "text" at bounding box center [61, 38] width 64 height 12
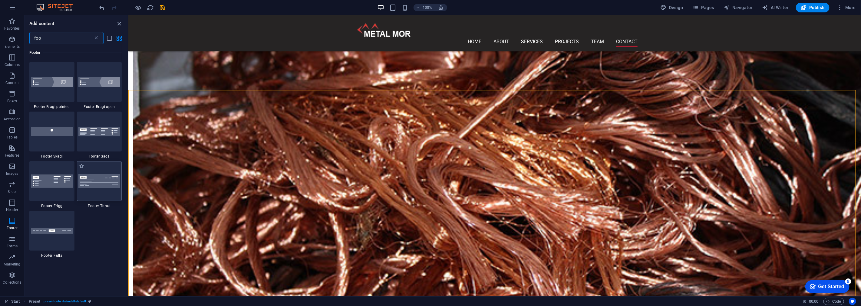
scroll to position [202, 0]
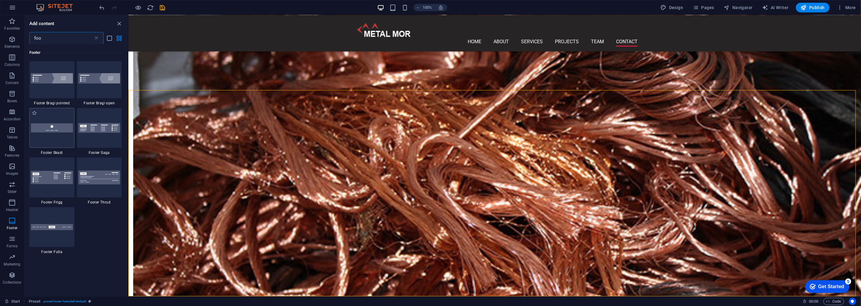
type input "foo"
click at [54, 130] on img at bounding box center [52, 127] width 42 height 9
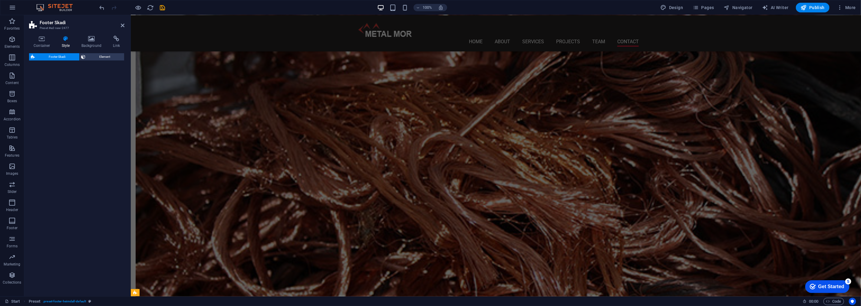
select select "rem"
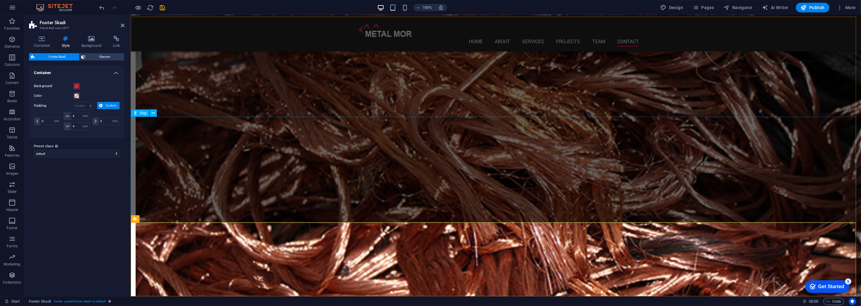
scroll to position [1129, 0]
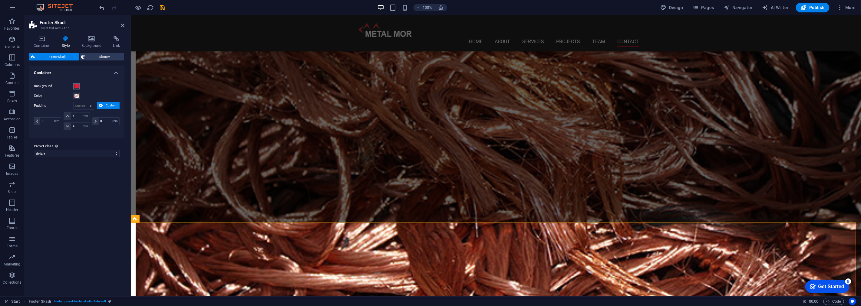
click at [77, 88] on span at bounding box center [76, 86] width 5 height 5
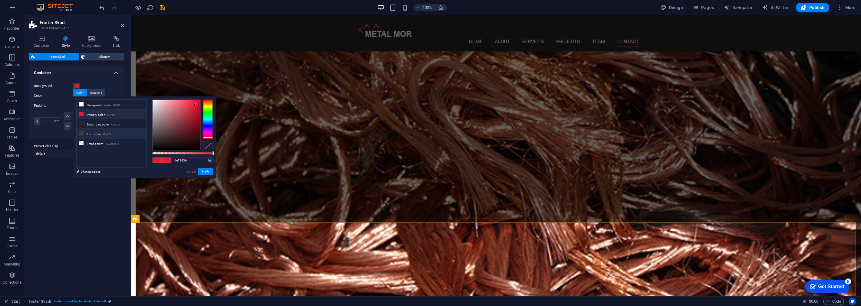
click at [119, 138] on li "Font color #3a3c3b" at bounding box center [112, 134] width 70 height 10
type input "#3a3c3b"
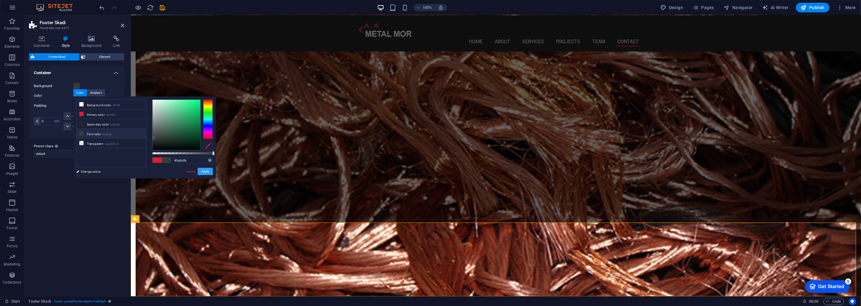
click at [199, 171] on button "Apply" at bounding box center [205, 171] width 15 height 7
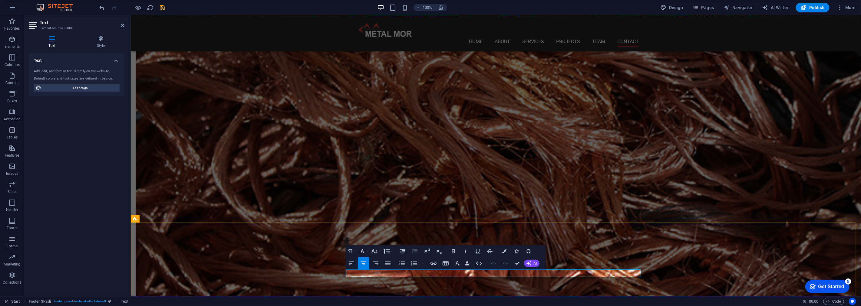
drag, startPoint x: 600, startPoint y: 274, endPoint x: 403, endPoint y: 268, distance: 196.5
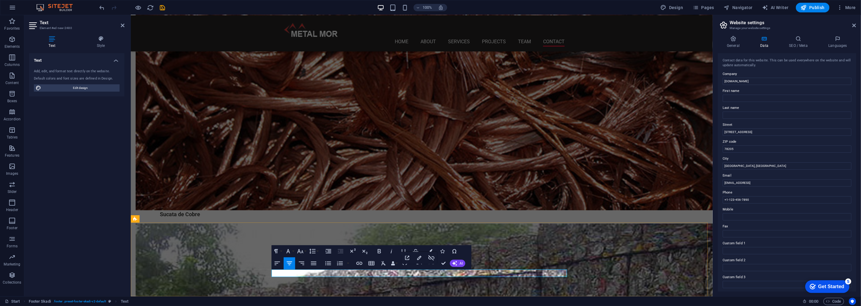
drag, startPoint x: 446, startPoint y: 273, endPoint x: 480, endPoint y: 273, distance: 33.9
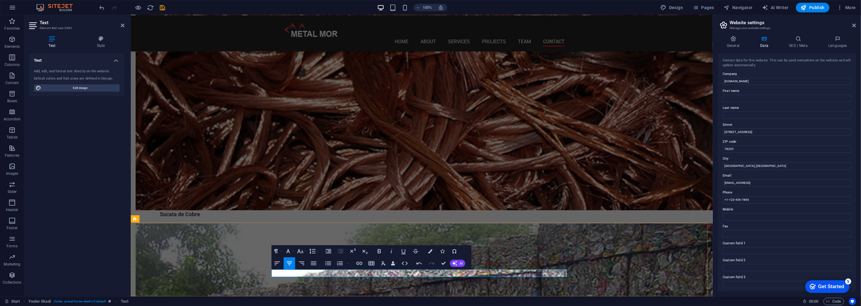
click at [292, 262] on icon "button" at bounding box center [289, 263] width 7 height 7
drag, startPoint x: 456, startPoint y: 274, endPoint x: 427, endPoint y: 275, distance: 28.2
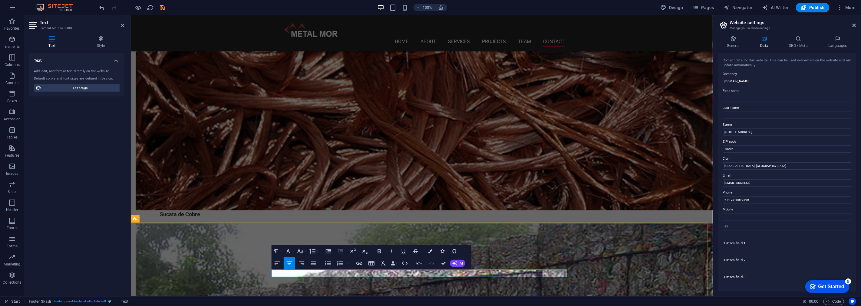
click at [361, 264] on icon "button" at bounding box center [359, 263] width 7 height 7
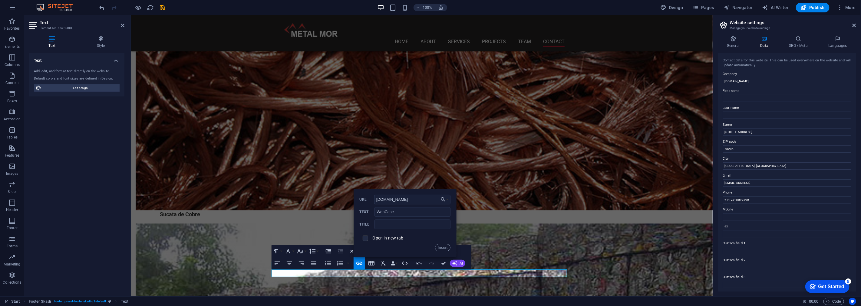
type input "[DOMAIN_NAME]"
click at [367, 239] on input "checkbox" at bounding box center [364, 237] width 5 height 5
checkbox input "true"
click at [445, 246] on button "Insert" at bounding box center [442, 247] width 15 height 7
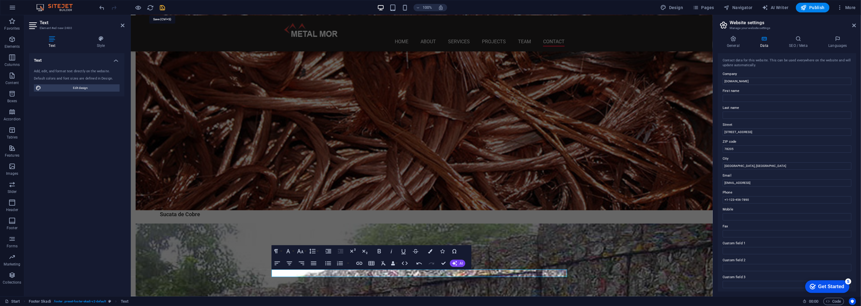
click at [160, 9] on icon "save" at bounding box center [162, 7] width 7 height 7
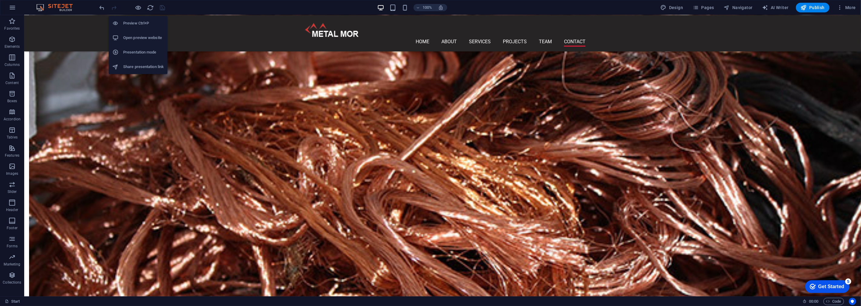
click at [141, 38] on h6 "Open preview website" at bounding box center [143, 37] width 41 height 7
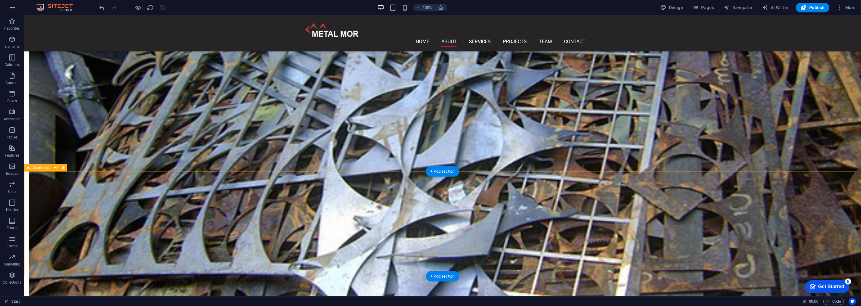
scroll to position [718, 0]
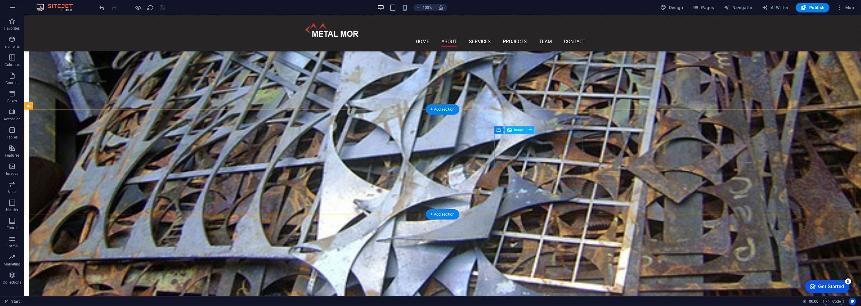
select select "px"
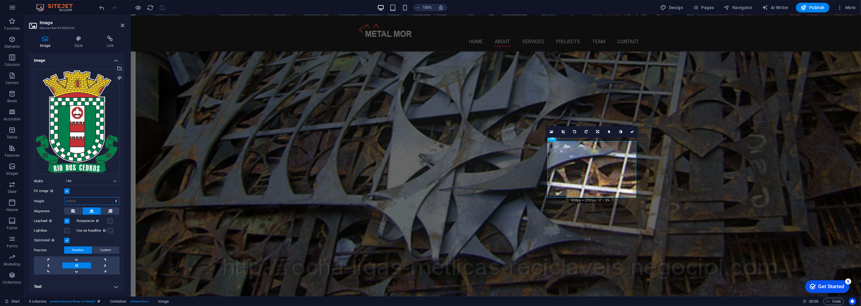
click at [73, 200] on select "Default auto px" at bounding box center [91, 201] width 55 height 7
select select "px"
click at [110, 198] on select "Default auto px" at bounding box center [91, 201] width 55 height 7
type input "150"
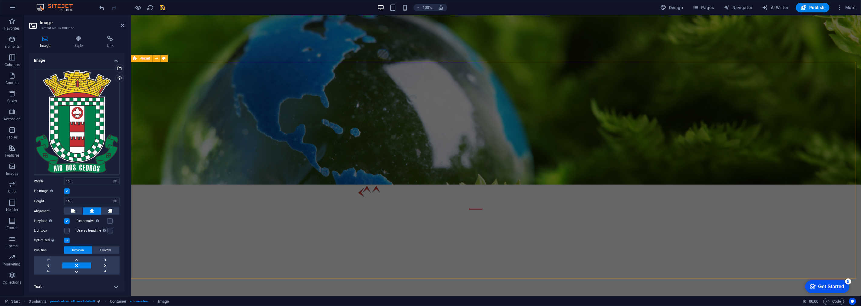
scroll to position [0, 0]
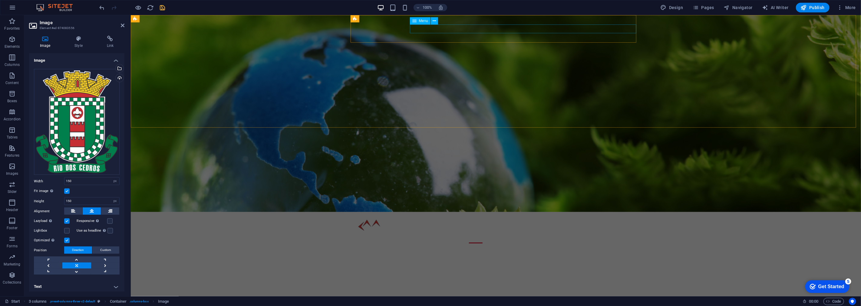
click at [501, 235] on nav "Home About Services Projects Team Contact" at bounding box center [497, 239] width 281 height 9
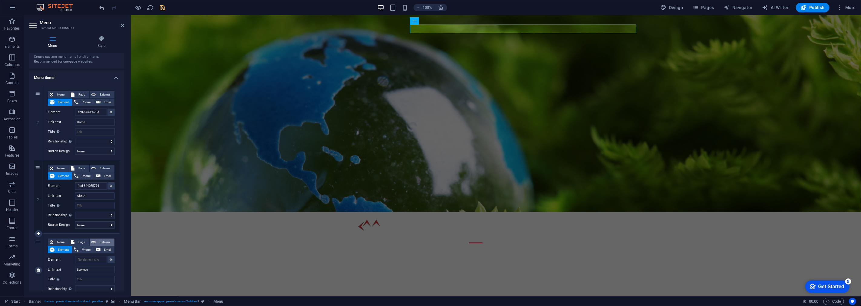
scroll to position [67, 0]
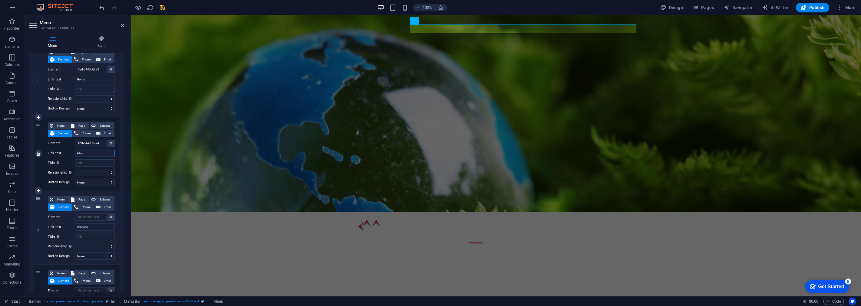
click at [60, 153] on div "Link text About" at bounding box center [81, 153] width 67 height 7
type input "Sobre"
select select
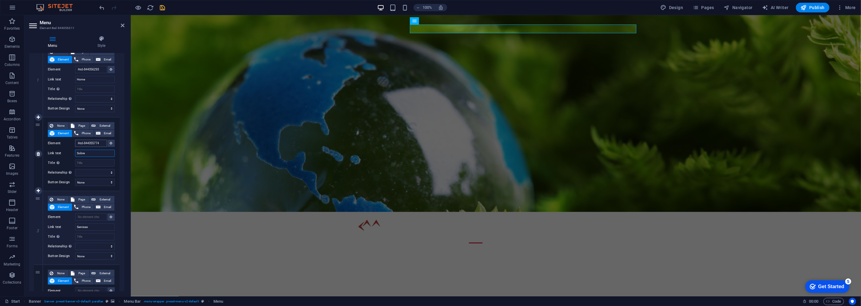
select select
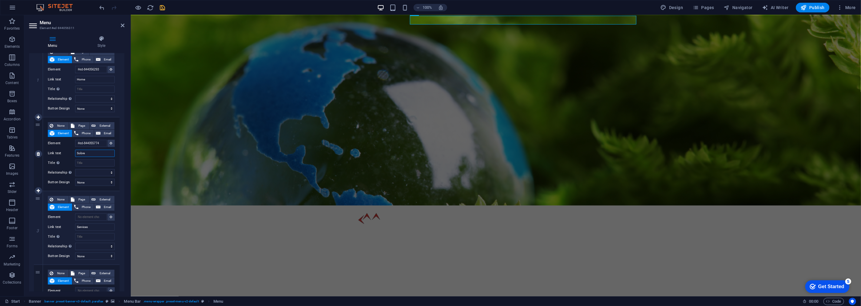
scroll to position [0, 0]
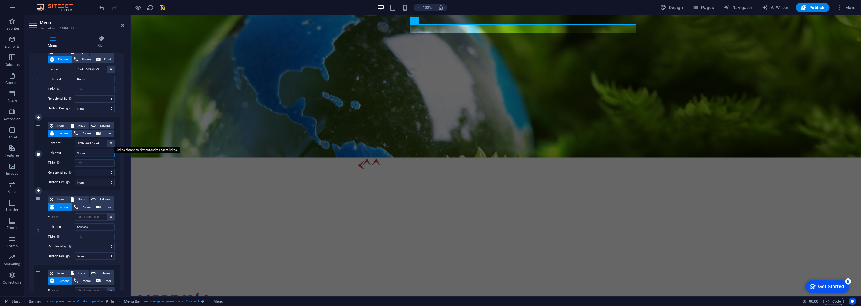
type input "Sobre"
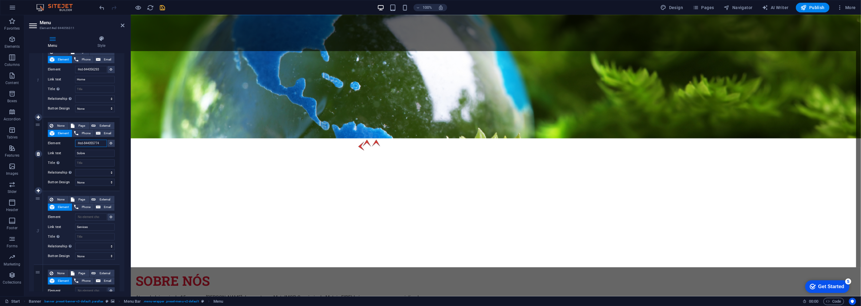
click at [96, 143] on input "#ed-844055774" at bounding box center [91, 143] width 32 height 7
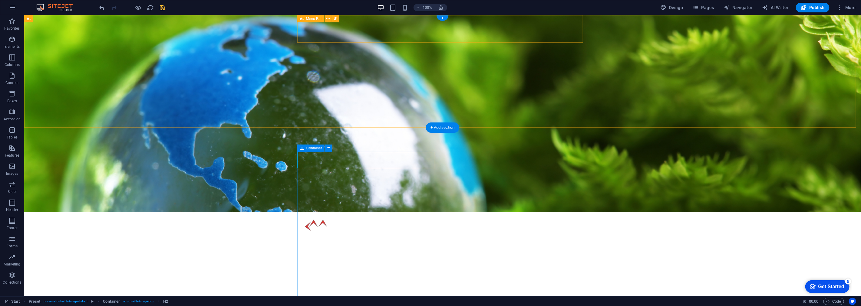
click at [478, 235] on nav "Home Sobre Services Projects Team Contact" at bounding box center [444, 239] width 281 height 9
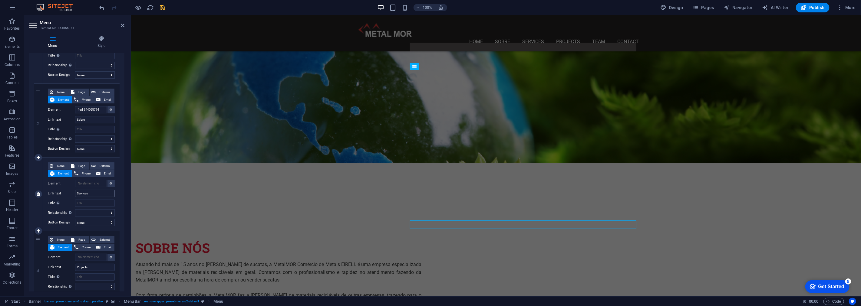
scroll to position [120, 0]
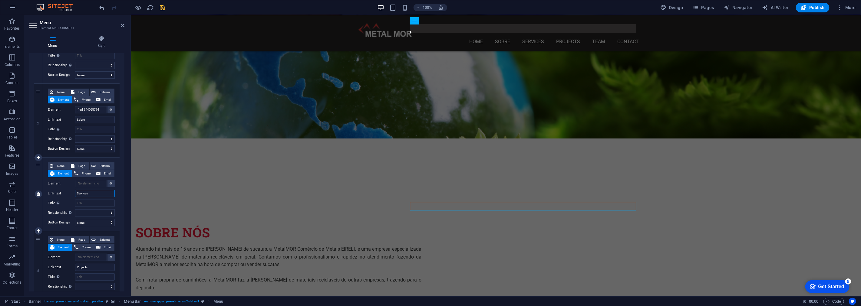
drag, startPoint x: 93, startPoint y: 196, endPoint x: 64, endPoint y: 192, distance: 29.4
click at [64, 195] on div "Link text Services" at bounding box center [81, 193] width 67 height 7
type input "Reci"
select select
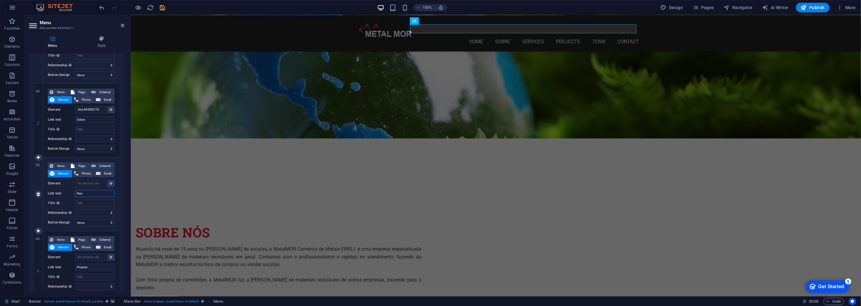
type input "Recic"
select select
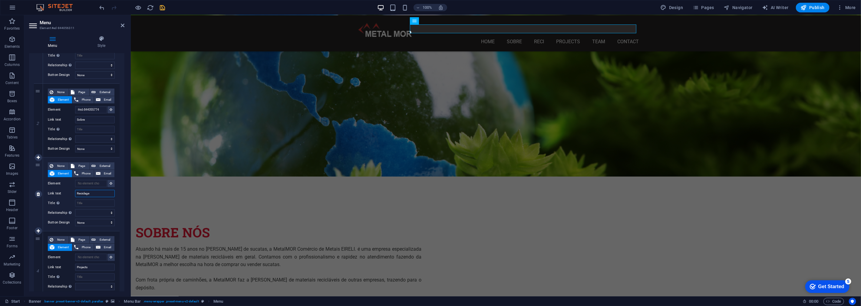
type input "Reciclagem"
select select
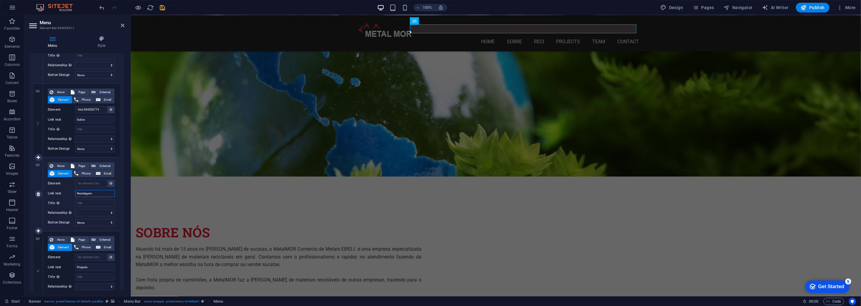
select select
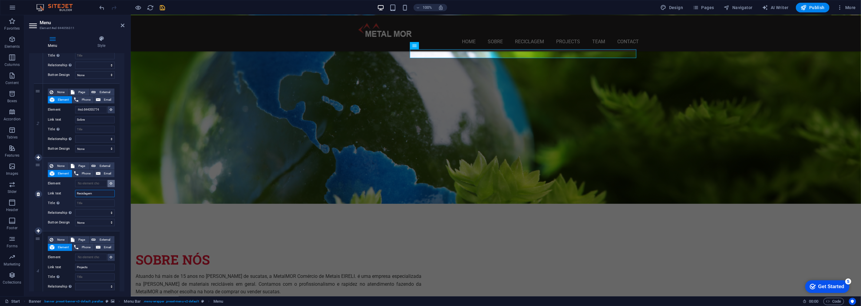
type input "Reciclagem"
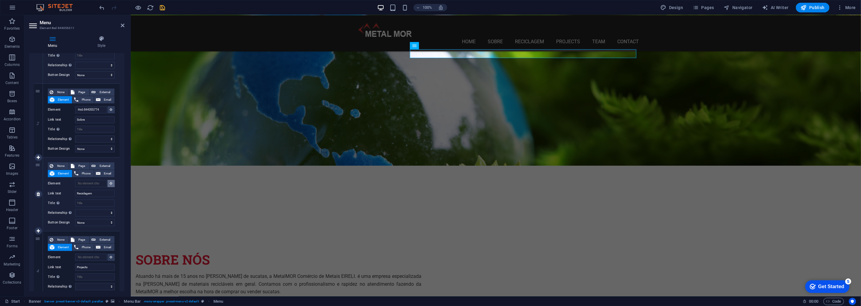
click at [112, 182] on button at bounding box center [110, 183] width 7 height 7
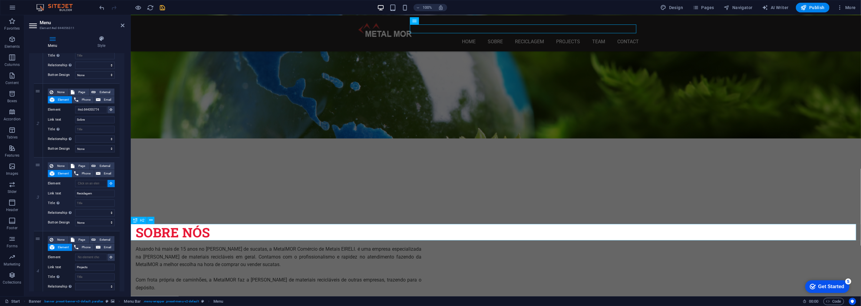
select select
type input "#ed-846030864"
select select
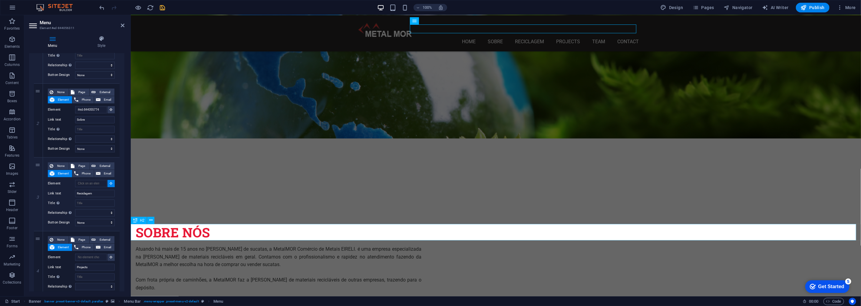
select select
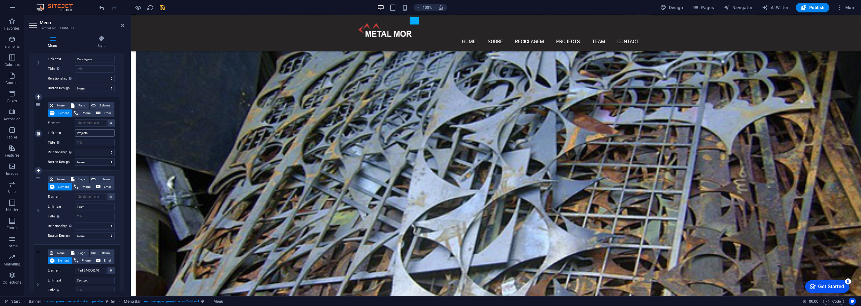
scroll to position [536, 0]
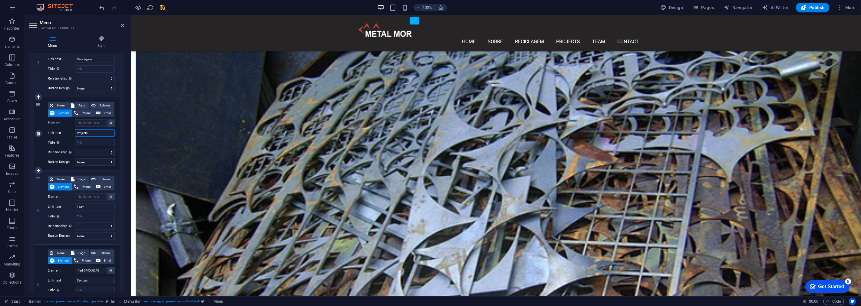
click at [44, 131] on div "None Page External Element Phone Email Page Start Subpage Legal Notice Privacy …" at bounding box center [81, 134] width 77 height 74
type input "Meio"
select select
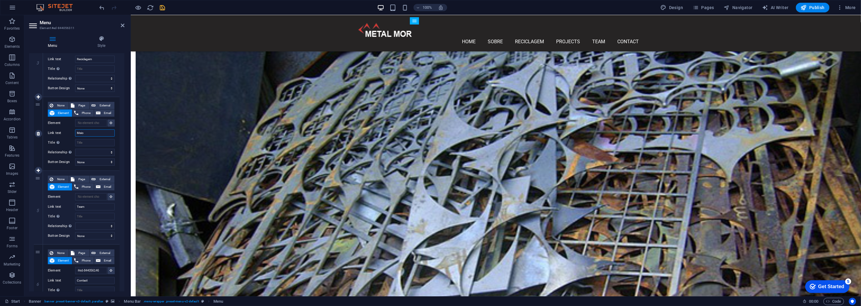
select select
type input "Meio-A"
select select
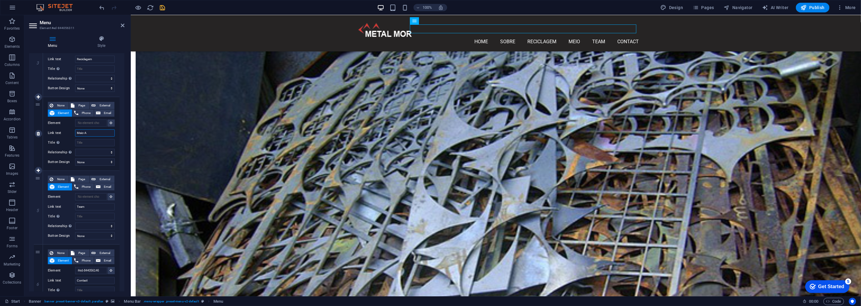
select select
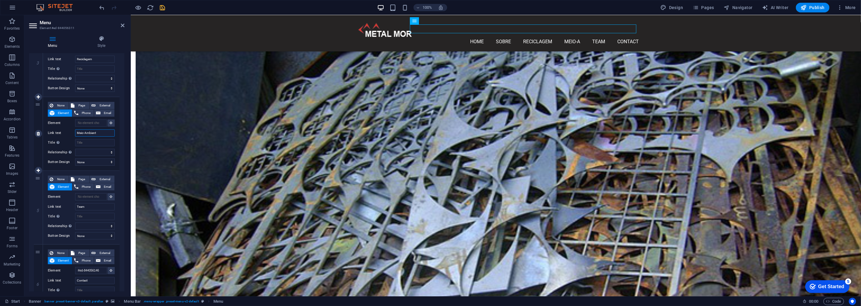
type input "Meio-Ambiente"
select select
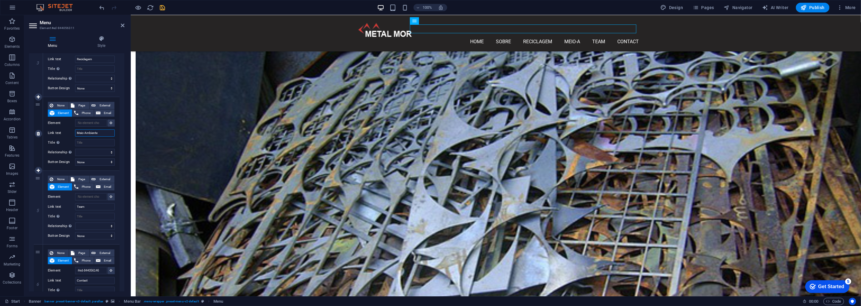
select select
type input "Meio-Ambiente"
click at [111, 123] on button at bounding box center [110, 123] width 7 height 7
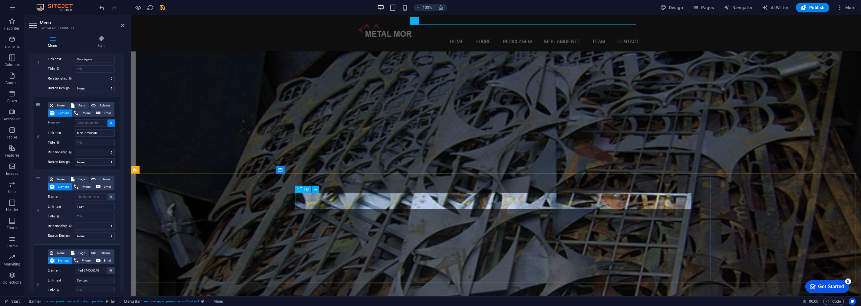
select select
type input "#ed-874043239"
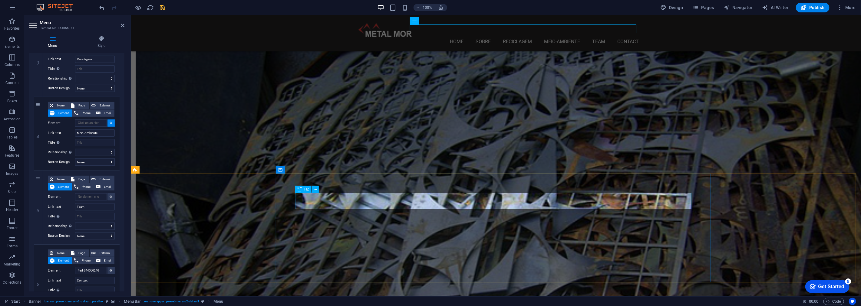
select select
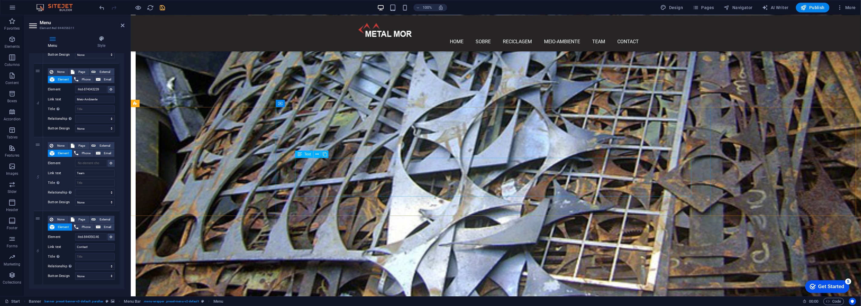
scroll to position [670, 0]
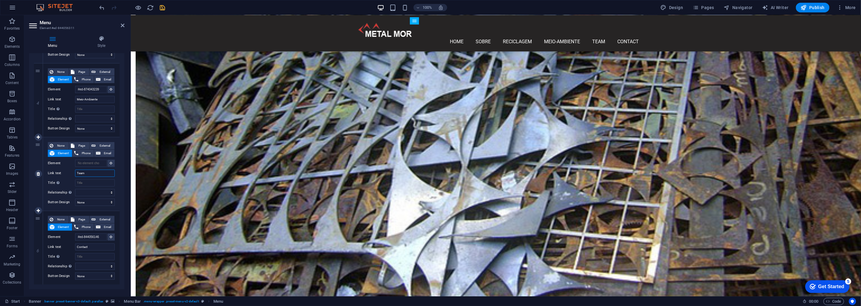
click at [95, 173] on input "Team" at bounding box center [95, 173] width 40 height 7
drag, startPoint x: 90, startPoint y: 172, endPoint x: 69, endPoint y: 170, distance: 20.9
click at [70, 171] on div "Link text Team" at bounding box center [81, 173] width 67 height 7
type input "Licenças"
select select
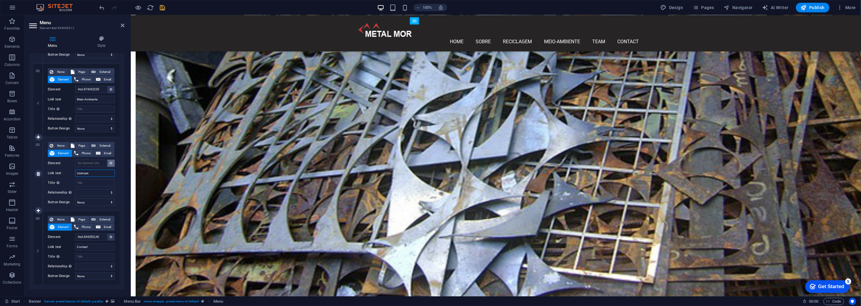
select select
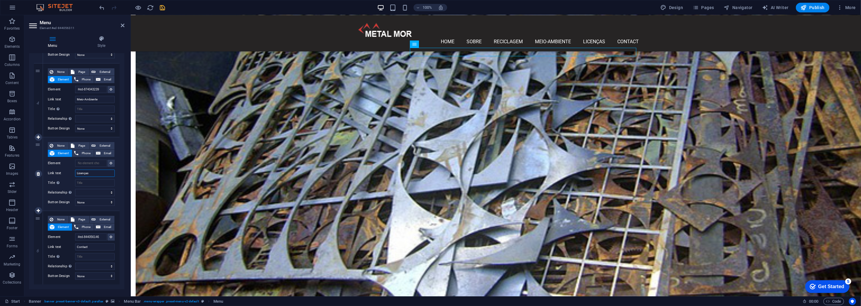
scroll to position [643, 0]
type input "Licenças"
click at [111, 162] on button at bounding box center [110, 163] width 7 height 7
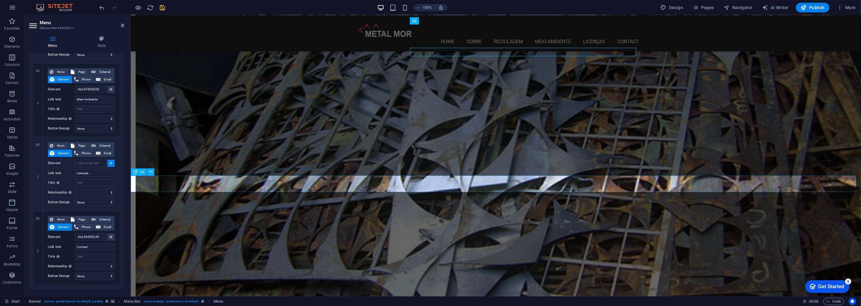
select select
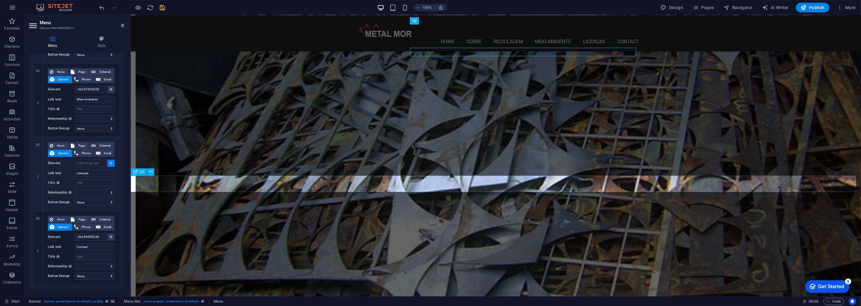
type input "#ed-874083559"
select select
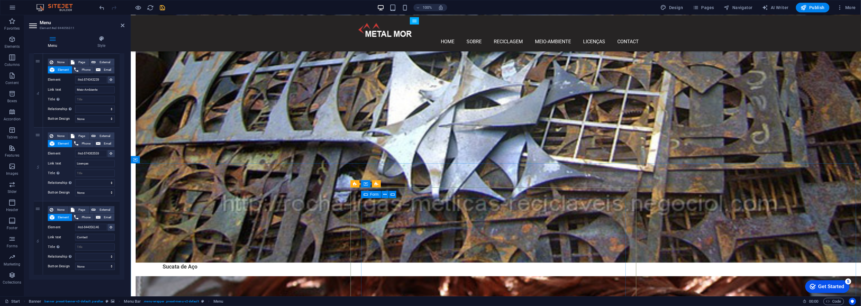
scroll to position [950, 0]
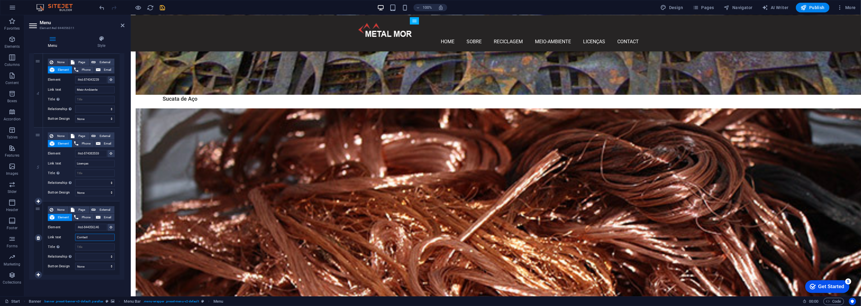
click at [94, 237] on input "Contact" at bounding box center [95, 237] width 40 height 7
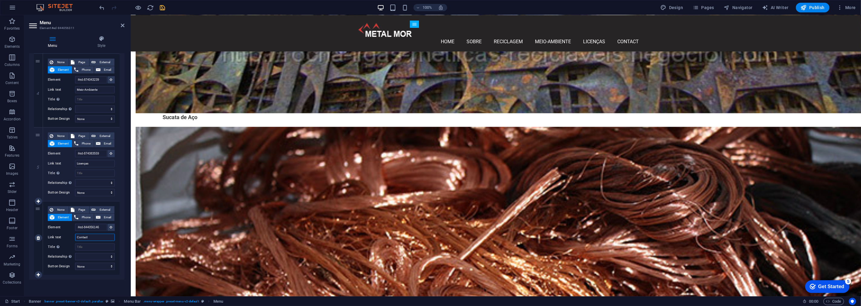
scroll to position [922, 0]
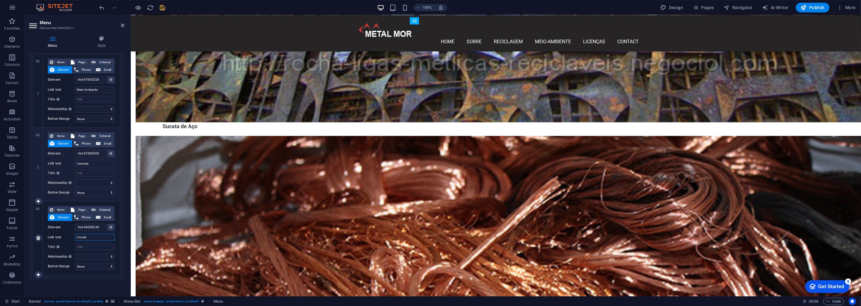
type input "Contato"
select select
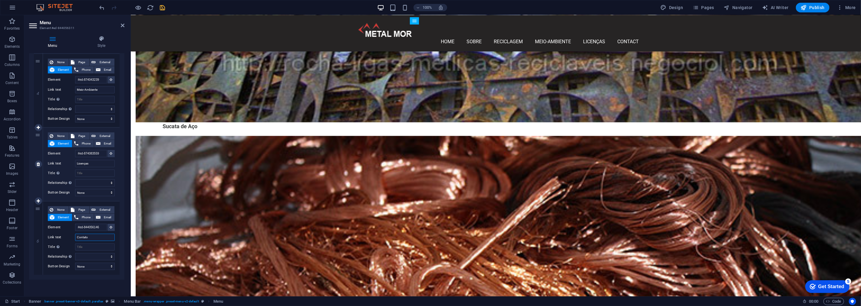
select select
type input "Contato"
click at [111, 225] on button at bounding box center [110, 227] width 7 height 7
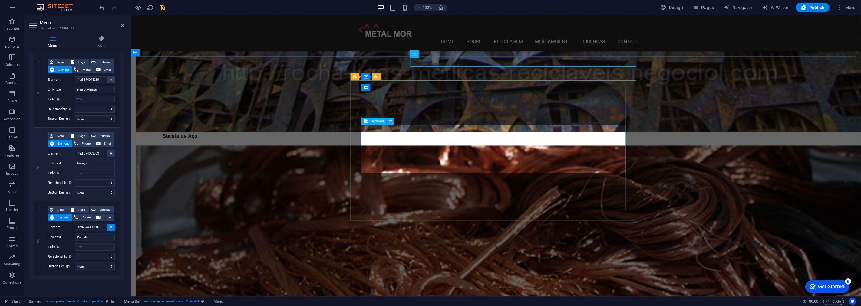
scroll to position [888, 0]
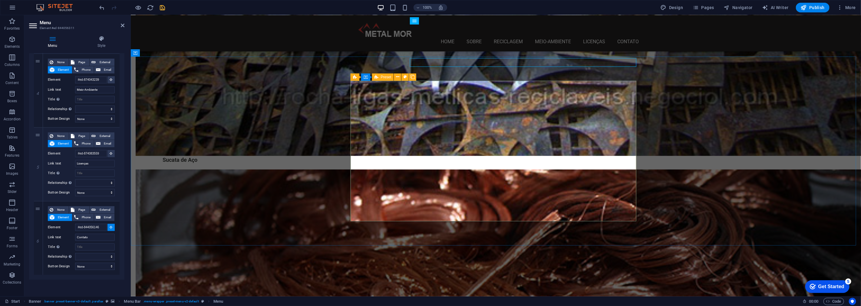
select select
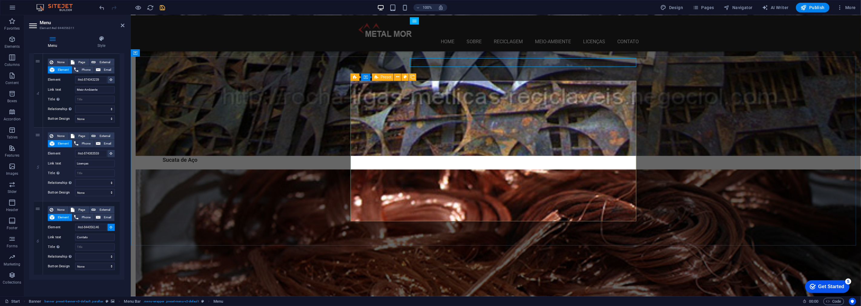
select select
type input "#ed-844056173"
select select
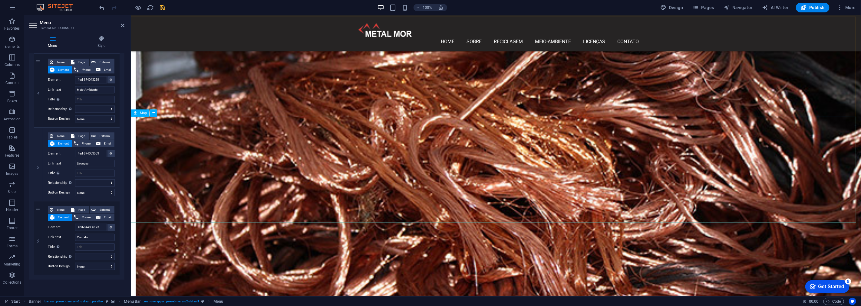
scroll to position [1118, 0]
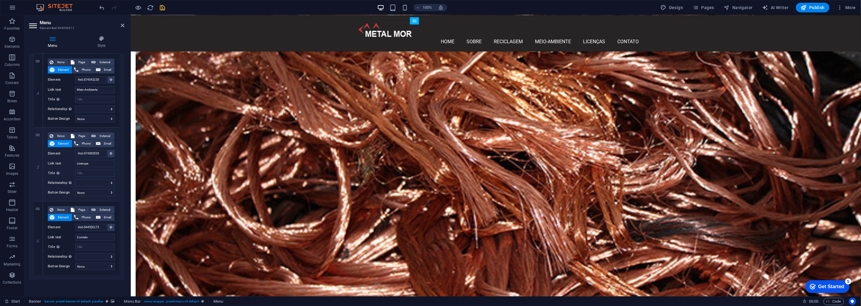
click at [160, 10] on icon "save" at bounding box center [162, 7] width 7 height 7
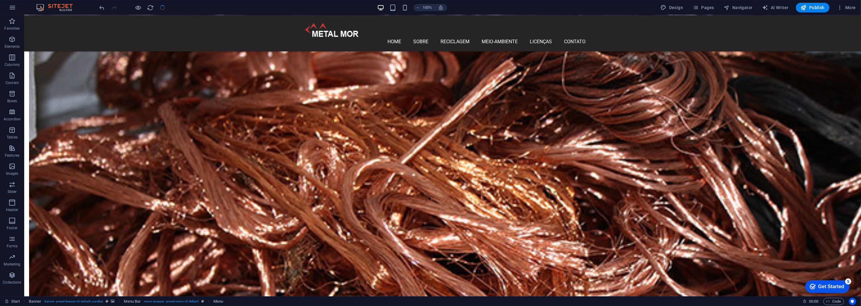
scroll to position [1110, 0]
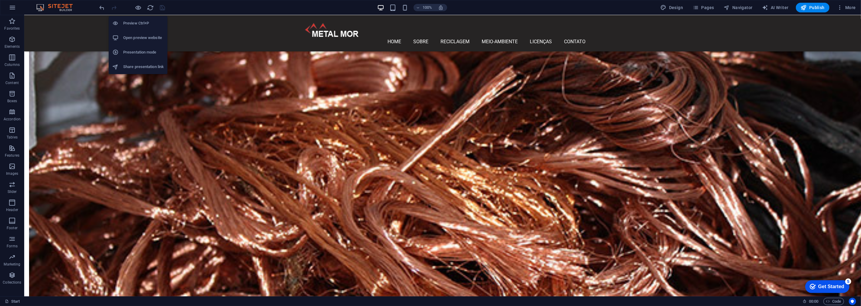
click at [140, 38] on h6 "Open preview website" at bounding box center [143, 37] width 41 height 7
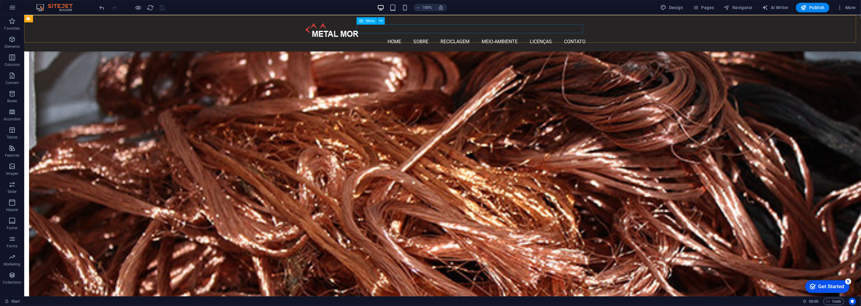
click at [523, 38] on nav "Home Sobre Reciclagem Meio-Ambiente Licenças Contato" at bounding box center [444, 42] width 281 height 9
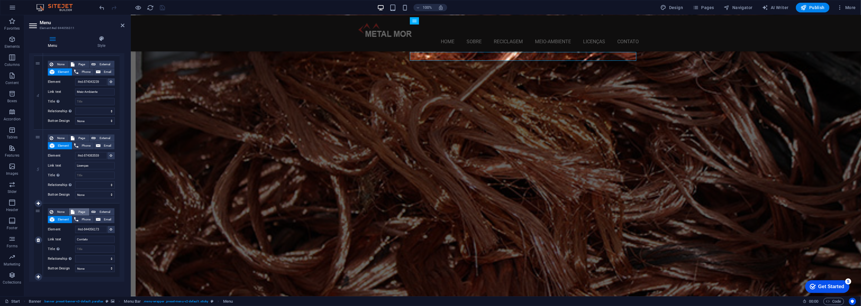
scroll to position [278, 0]
click at [0, 0] on icon at bounding box center [0, 0] width 0 height 0
select select
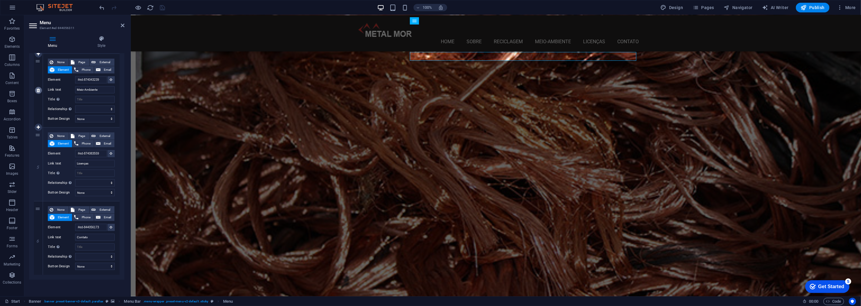
select select
type input "#ed-844056173"
type input "Contato"
select select
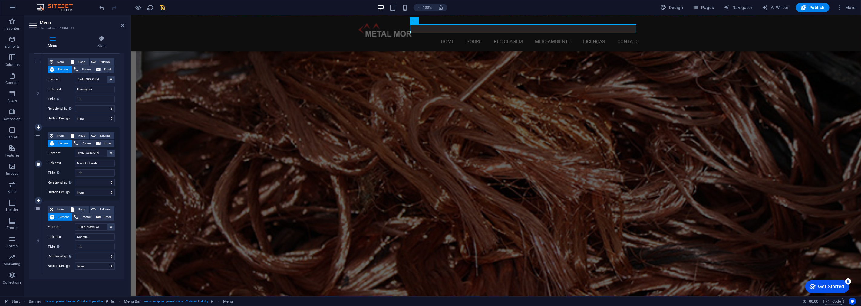
scroll to position [204, 0]
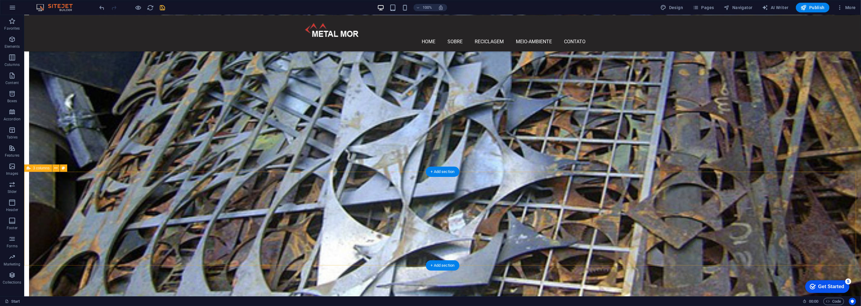
scroll to position [706, 0]
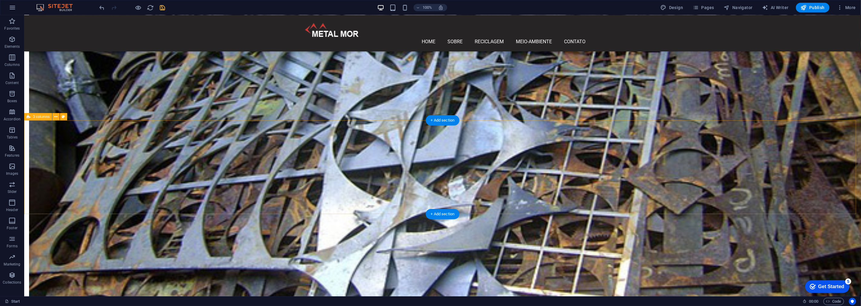
click at [64, 119] on icon at bounding box center [63, 117] width 3 height 6
select select "rem"
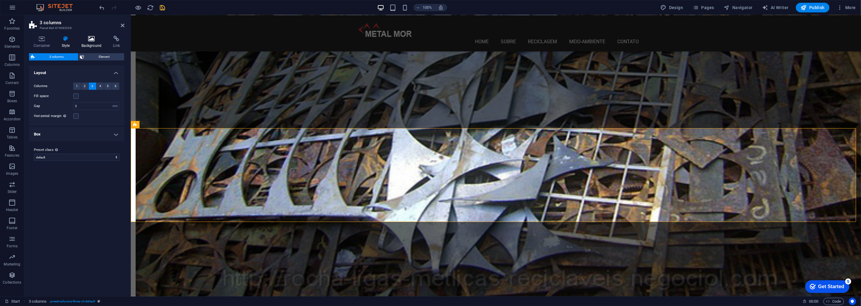
click at [92, 44] on h4 "Background" at bounding box center [93, 42] width 32 height 13
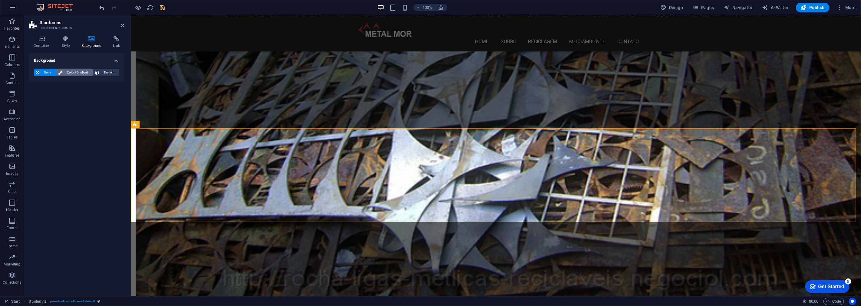
click at [67, 74] on span "Color / Gradient" at bounding box center [77, 72] width 27 height 7
click at [35, 95] on span at bounding box center [38, 97] width 7 height 7
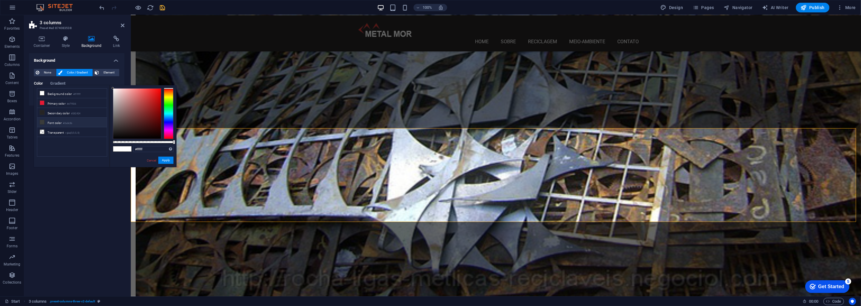
click at [72, 124] on small "#3a3c3b" at bounding box center [67, 123] width 9 height 4
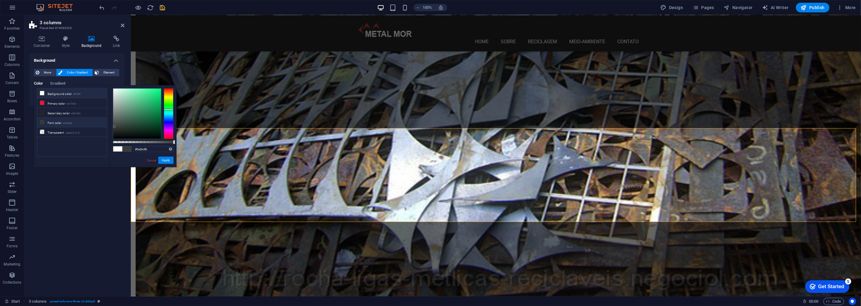
click at [65, 96] on li "Background color #ffffff" at bounding box center [72, 94] width 70 height 10
type input "#ffffff"
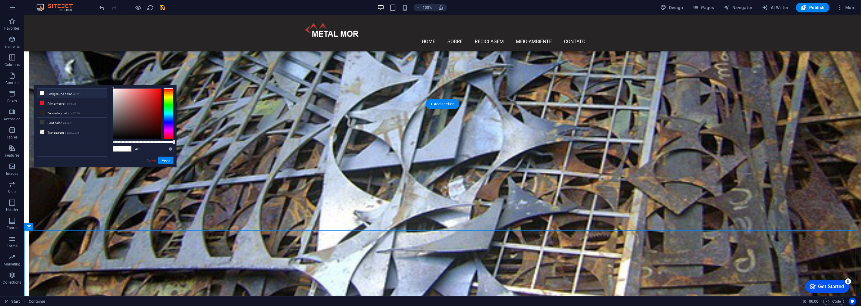
click at [164, 7] on icon "save" at bounding box center [162, 7] width 7 height 7
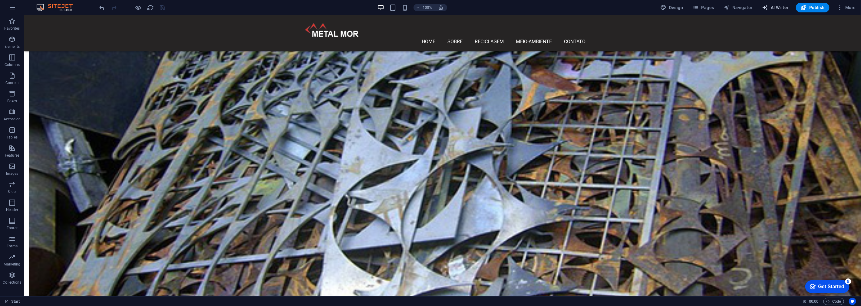
scroll to position [606, 0]
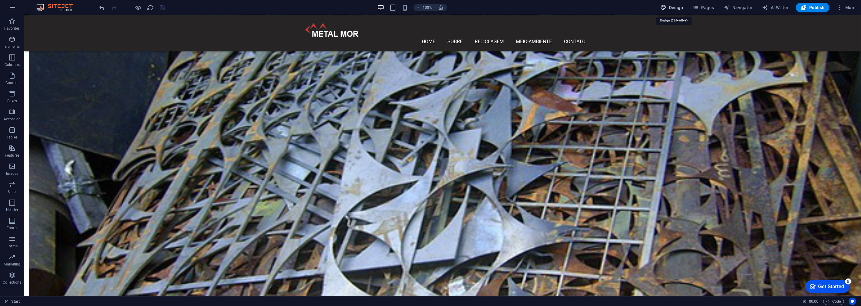
click at [677, 7] on span "Design" at bounding box center [671, 8] width 23 height 6
select select "px"
select select "300"
select select "px"
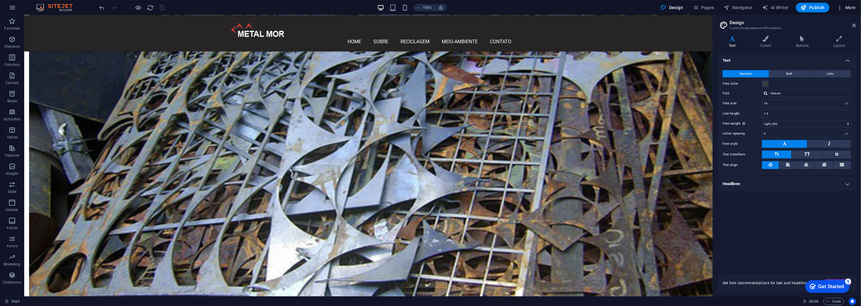
click at [842, 11] on button "More" at bounding box center [846, 8] width 24 height 10
click at [828, 25] on h6 "Website Settings" at bounding box center [833, 23] width 36 height 7
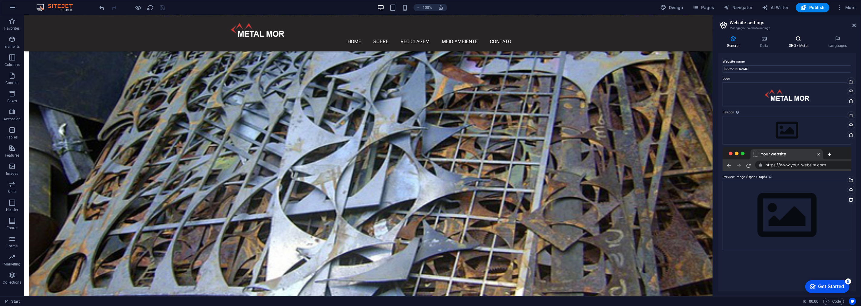
click at [802, 39] on icon at bounding box center [798, 39] width 37 height 6
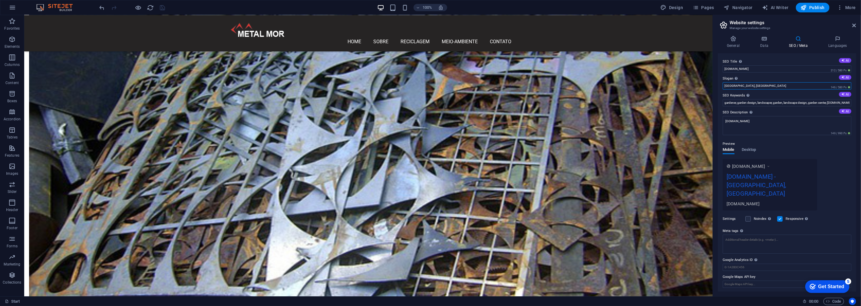
drag, startPoint x: 785, startPoint y: 100, endPoint x: 703, endPoint y: 83, distance: 83.2
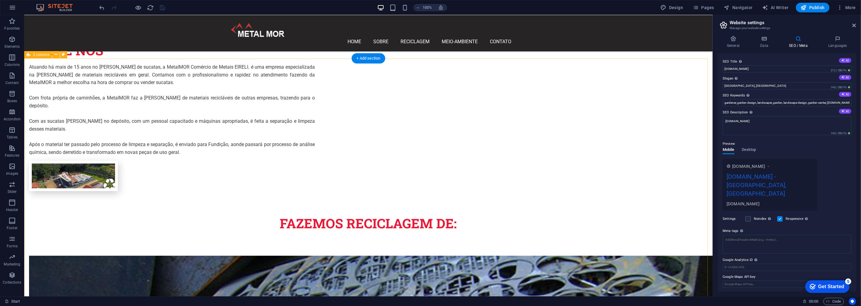
scroll to position [269, 0]
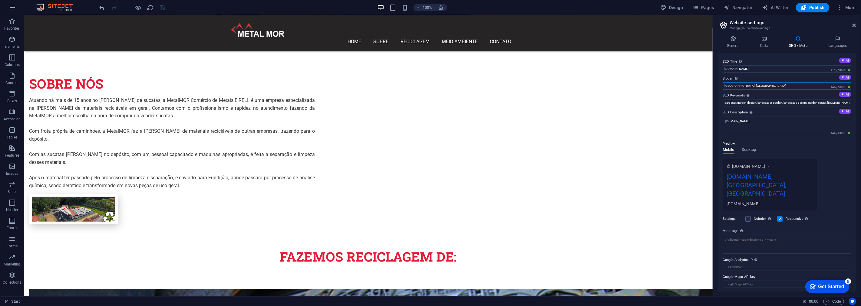
click at [754, 83] on input "[GEOGRAPHIC_DATA], [GEOGRAPHIC_DATA]" at bounding box center [787, 85] width 129 height 7
drag, startPoint x: 784, startPoint y: 99, endPoint x: 705, endPoint y: 83, distance: 80.3
click at [731, 86] on input "Recidlagem de metais" at bounding box center [787, 85] width 129 height 7
type input "Reciclagem de metais"
click at [776, 100] on input "gardener, garden design, landscaper, garden, landscape design, garden center, […" at bounding box center [787, 102] width 129 height 7
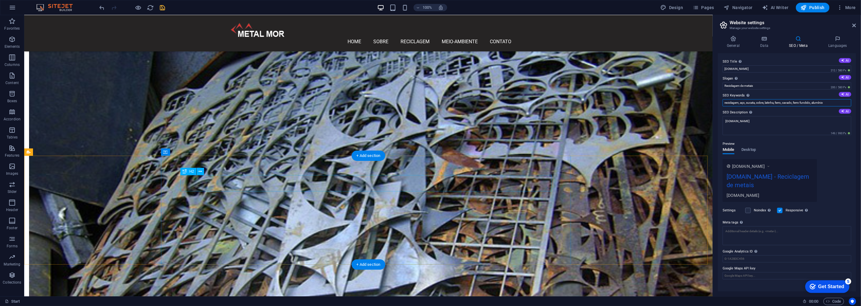
scroll to position [605, 0]
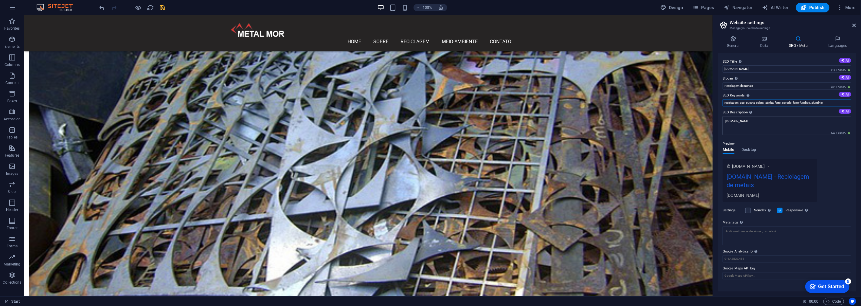
type input "reciclagem, aço, sucata, cobre, latinha, ferro, cavado, ferro fundido, alumínio"
click at [827, 126] on textarea "[DOMAIN_NAME]" at bounding box center [787, 125] width 129 height 19
click at [847, 110] on button "AI" at bounding box center [845, 111] width 12 height 5
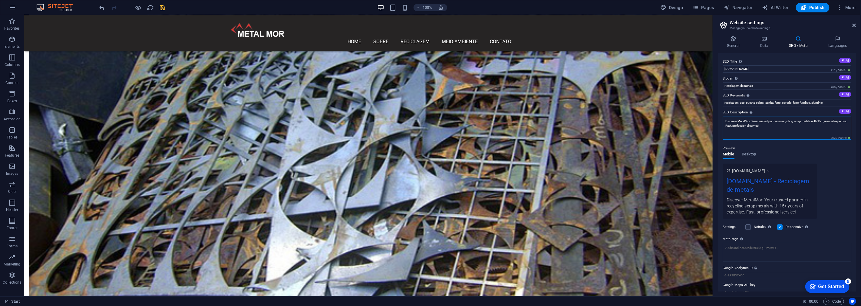
drag, startPoint x: 786, startPoint y: 125, endPoint x: 721, endPoint y: 115, distance: 66.2
click at [721, 115] on div "SEO Title The title of your website - make it something that stands out in sear…" at bounding box center [787, 172] width 138 height 239
paste textarea "escubra a MetalMor: sua parceira de confiança na reciclagem de sucata metálica,…"
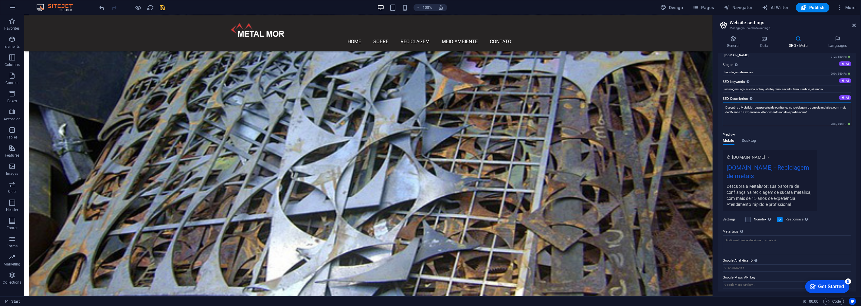
scroll to position [15, 0]
drag, startPoint x: 741, startPoint y: 104, endPoint x: 721, endPoint y: 104, distance: 20.0
click at [721, 104] on div "SEO Title The title of your website - make it something that stands out in sear…" at bounding box center [787, 172] width 138 height 239
type textarea "MetalMor: sua parceira de confiança na reciclagem de sucata metálica, com mais …"
click at [760, 41] on icon at bounding box center [764, 39] width 26 height 6
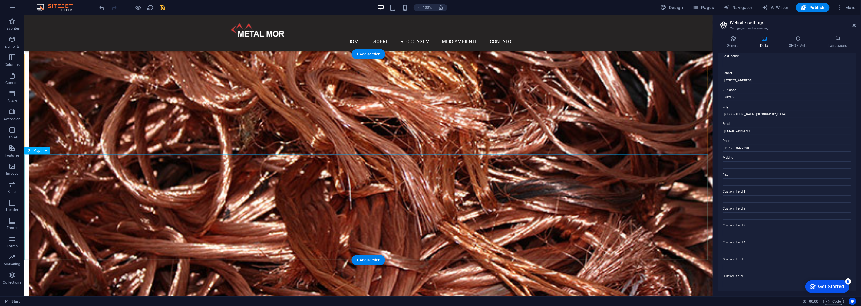
scroll to position [1118, 0]
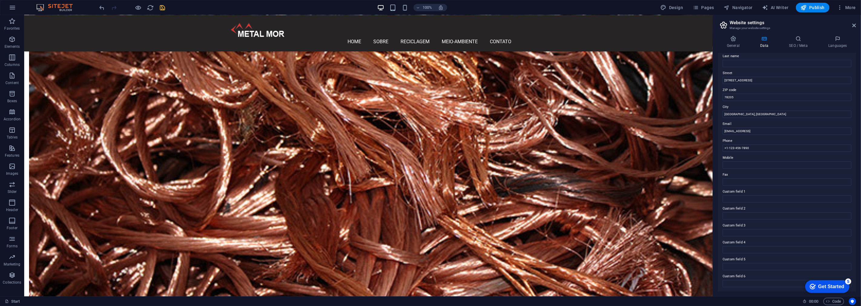
click at [161, 10] on icon "save" at bounding box center [162, 7] width 7 height 7
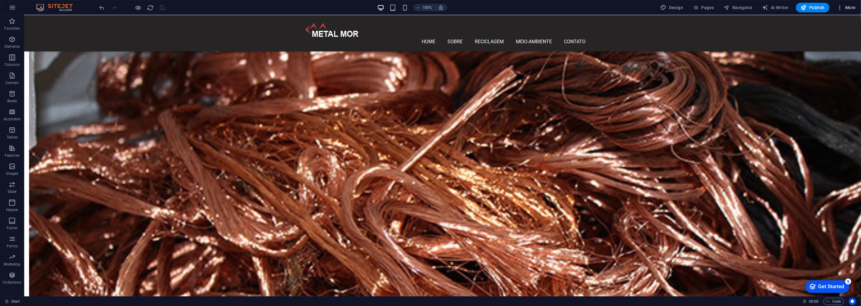
click at [846, 6] on span "More" at bounding box center [846, 8] width 19 height 6
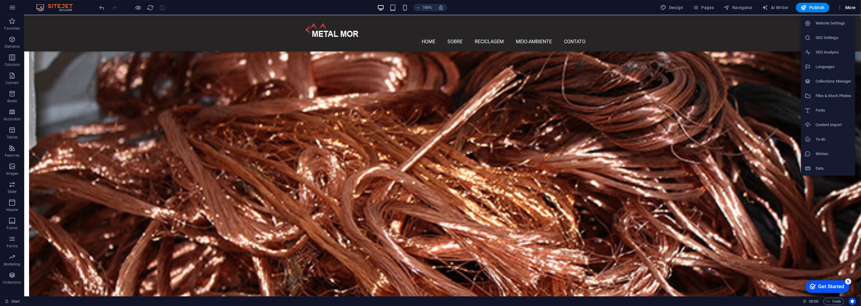
click at [11, 12] on div at bounding box center [430, 153] width 861 height 306
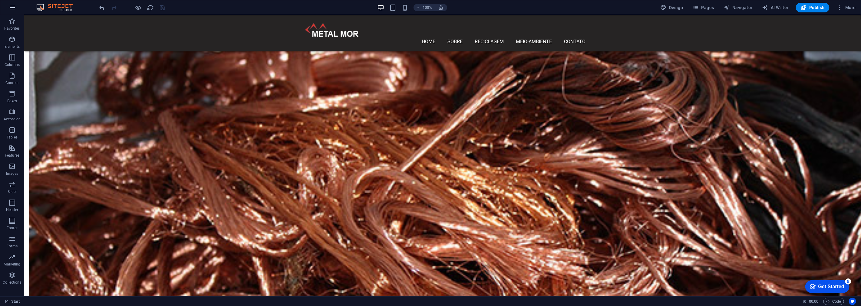
click at [12, 9] on icon "button" at bounding box center [12, 7] width 7 height 7
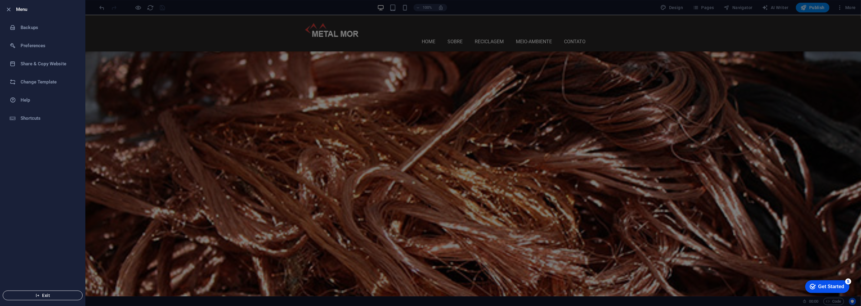
click at [65, 296] on span "Exit" at bounding box center [43, 295] width 70 height 5
